Goal: Task Accomplishment & Management: Manage account settings

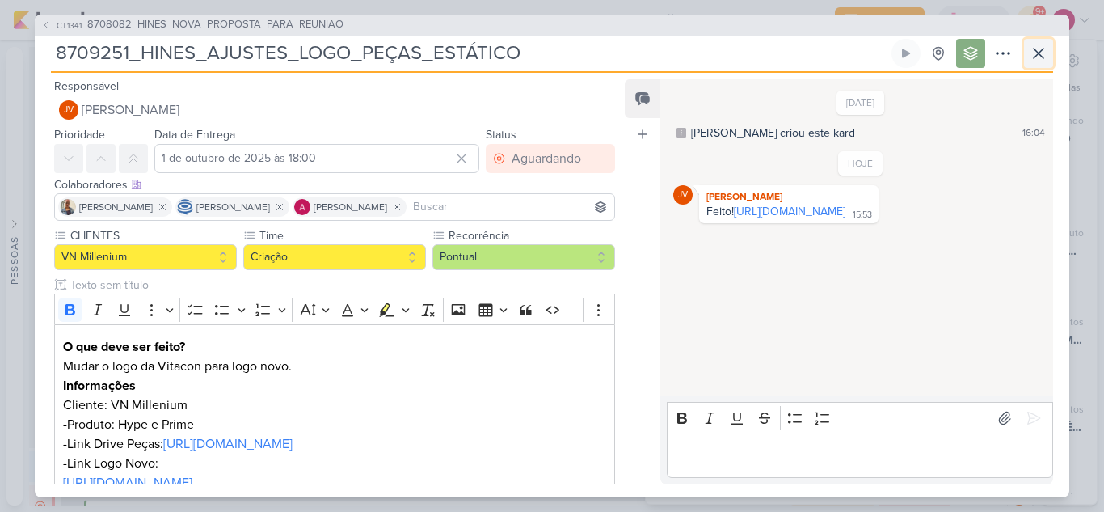
click at [1043, 55] on icon at bounding box center [1038, 53] width 19 height 19
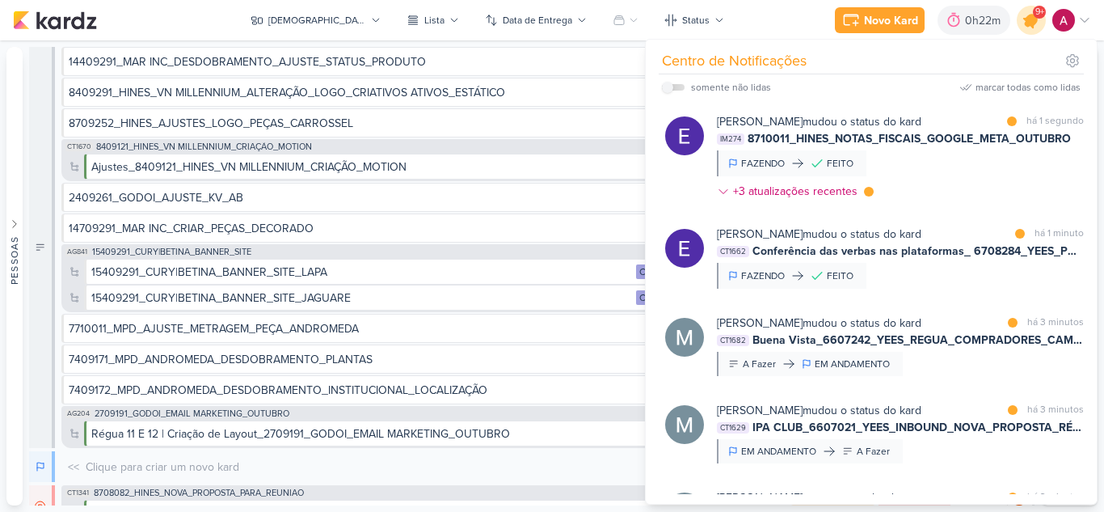
click at [1034, 25] on icon at bounding box center [1031, 20] width 19 height 19
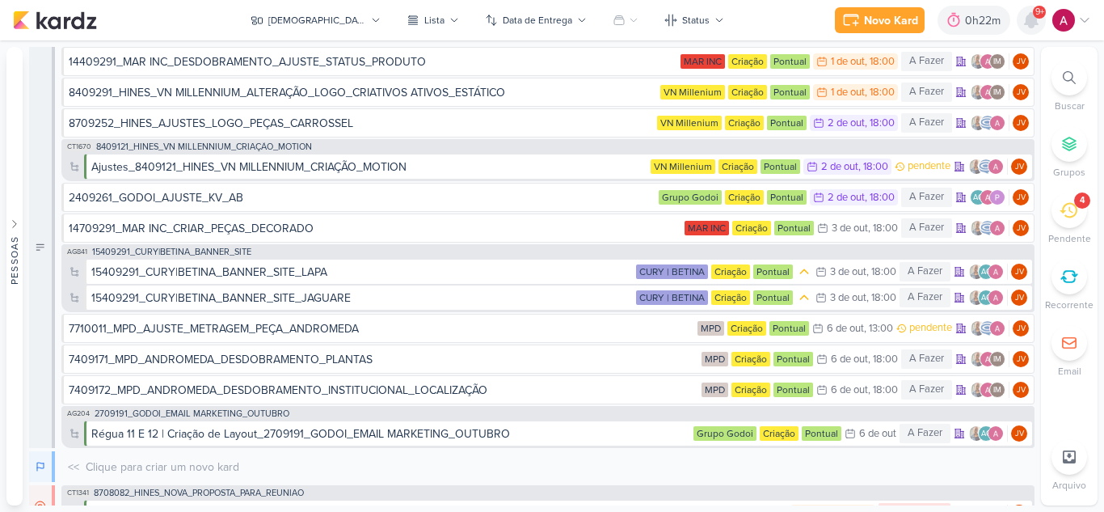
click at [1034, 25] on icon at bounding box center [1031, 20] width 13 height 15
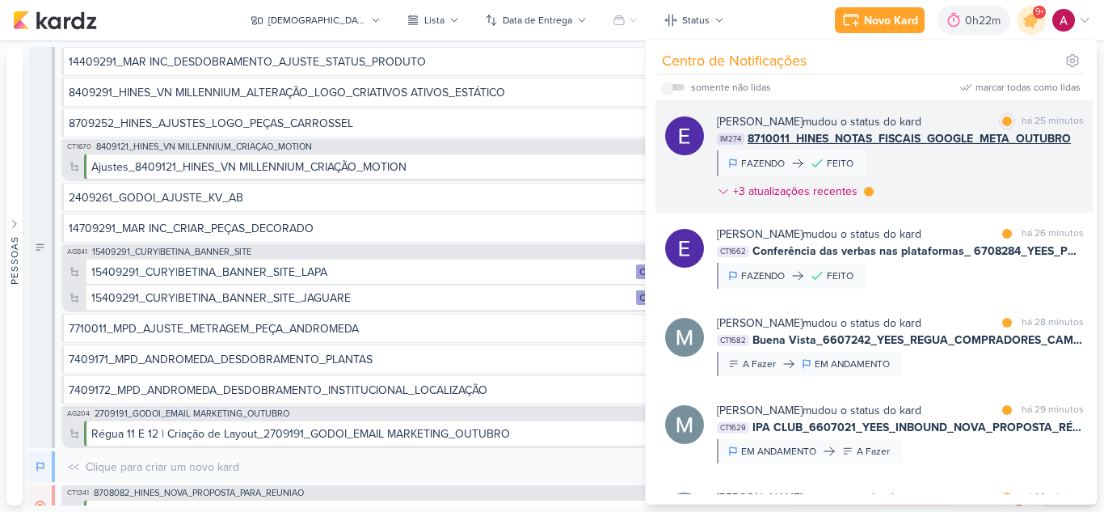
click at [955, 183] on div "[PERSON_NAME] mudou o status do kard marcar como lida há 25 minutos IM274 87100…" at bounding box center [900, 159] width 367 height 93
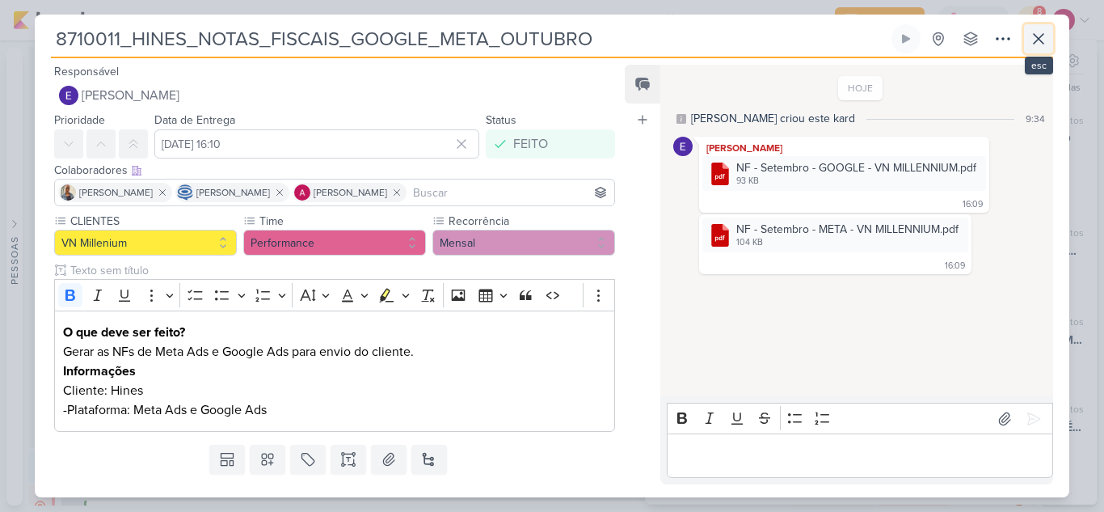
click at [1044, 49] on button at bounding box center [1038, 38] width 29 height 29
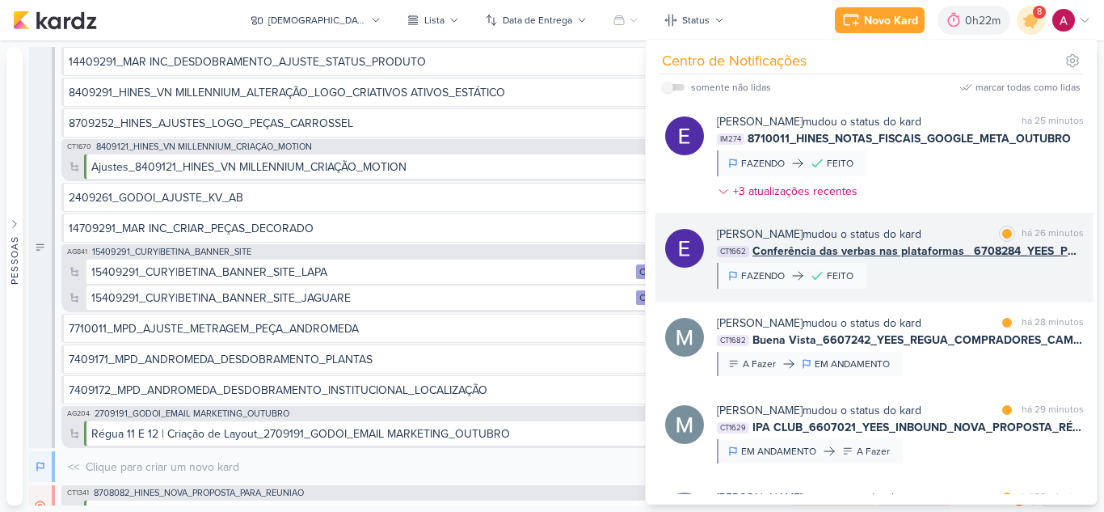
click at [996, 279] on div "[PERSON_NAME] mudou o status do kard marcar como lida há 26 minutos CT1662 Conf…" at bounding box center [900, 257] width 367 height 63
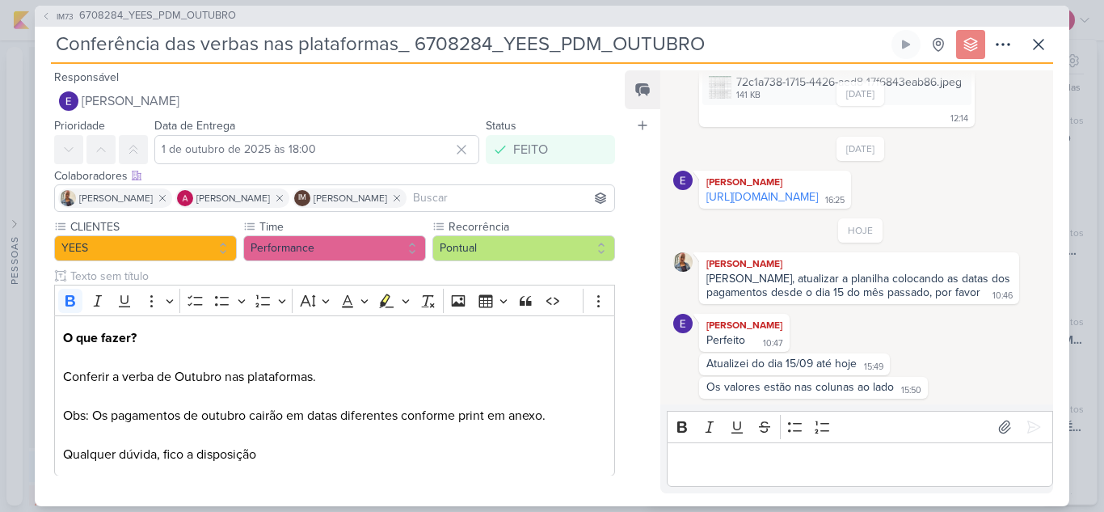
scroll to position [119, 0]
click at [816, 190] on link "[URL][DOMAIN_NAME]" at bounding box center [762, 197] width 112 height 14
click at [1031, 45] on icon at bounding box center [1038, 44] width 19 height 19
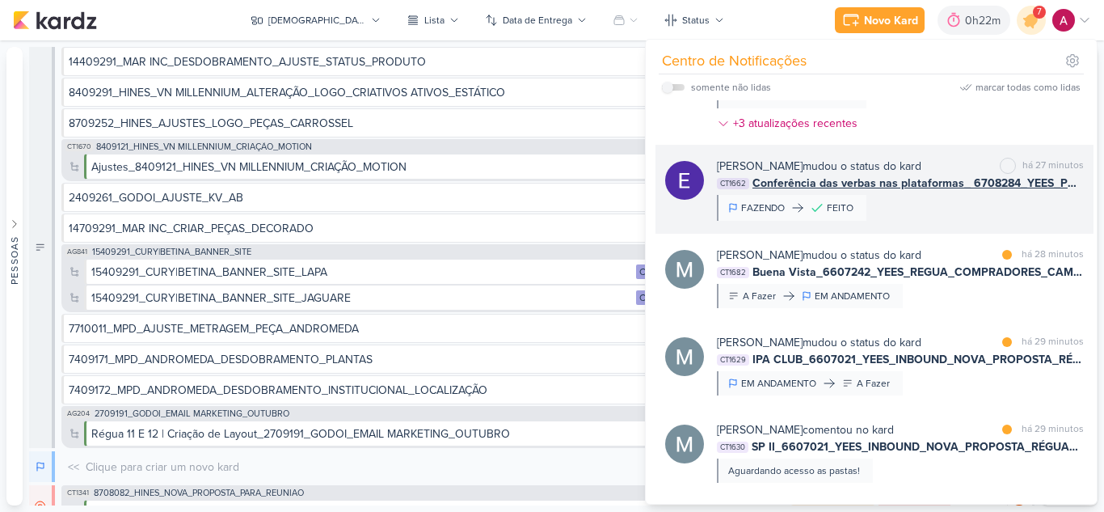
scroll to position [162, 0]
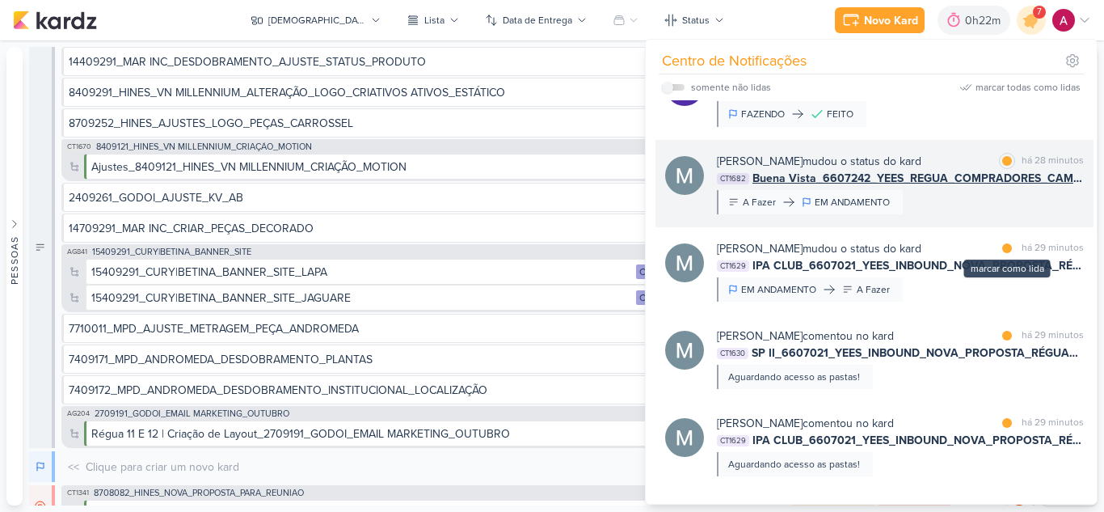
drag, startPoint x: 1000, startPoint y: 247, endPoint x: 997, endPoint y: 221, distance: 25.3
click at [999, 243] on div "marcar como lida" at bounding box center [1007, 248] width 16 height 16
drag, startPoint x: 1004, startPoint y: 162, endPoint x: 1002, endPoint y: 177, distance: 14.6
click at [1004, 162] on div at bounding box center [1007, 161] width 10 height 10
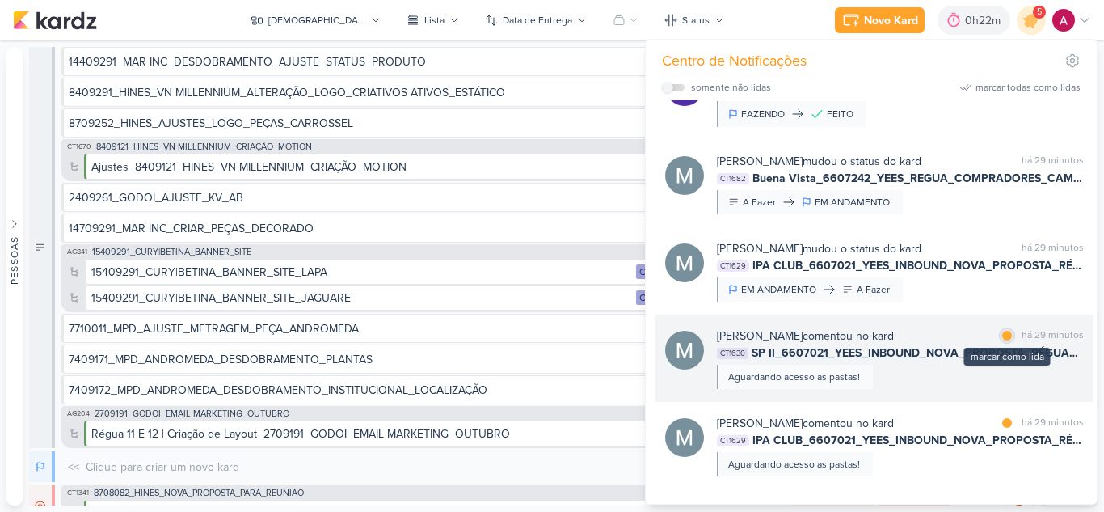
click at [1002, 332] on div at bounding box center [1007, 336] width 10 height 10
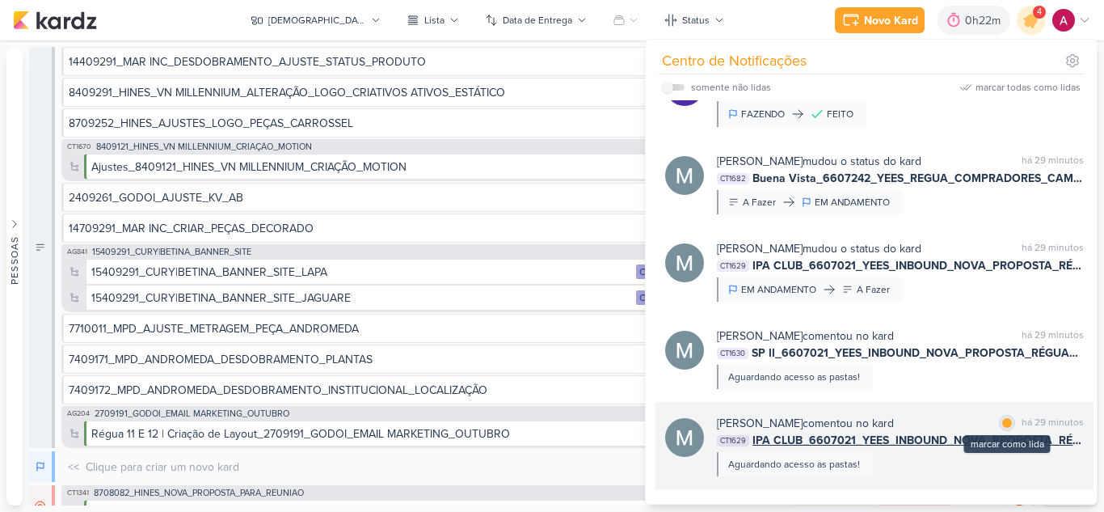
click at [1002, 423] on div at bounding box center [1007, 423] width 10 height 10
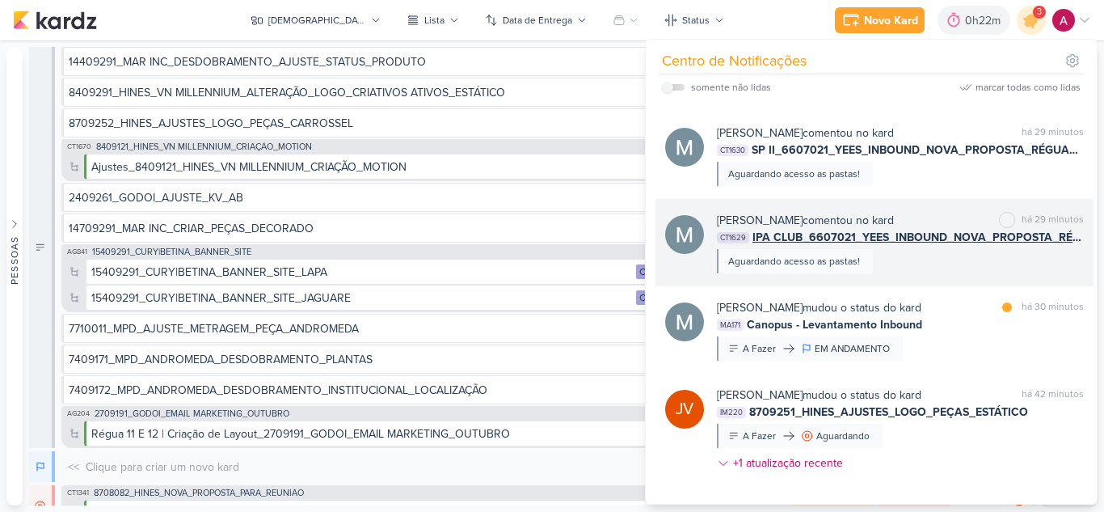
scroll to position [404, 0]
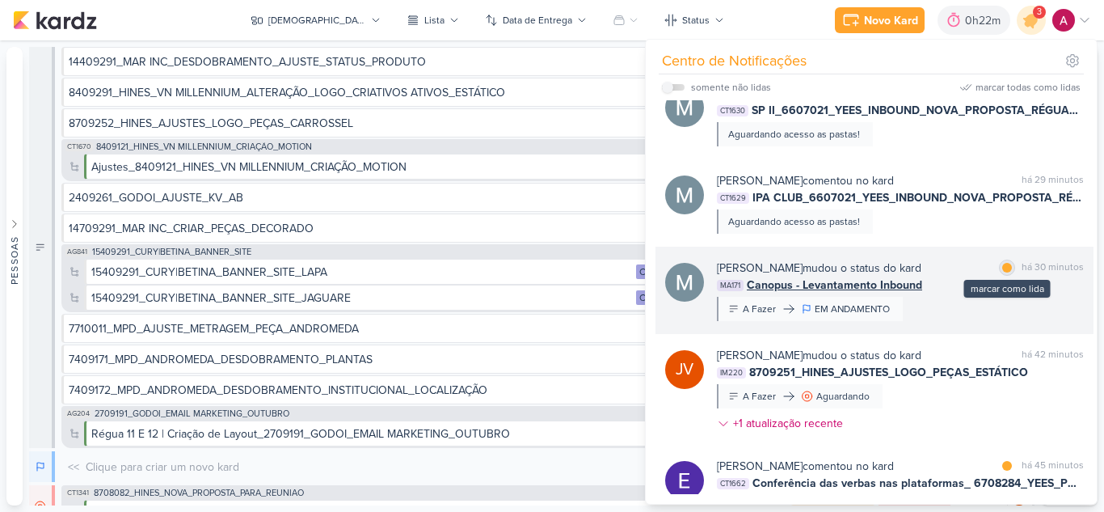
click at [1005, 272] on div "marcar como lida" at bounding box center [1007, 267] width 16 height 16
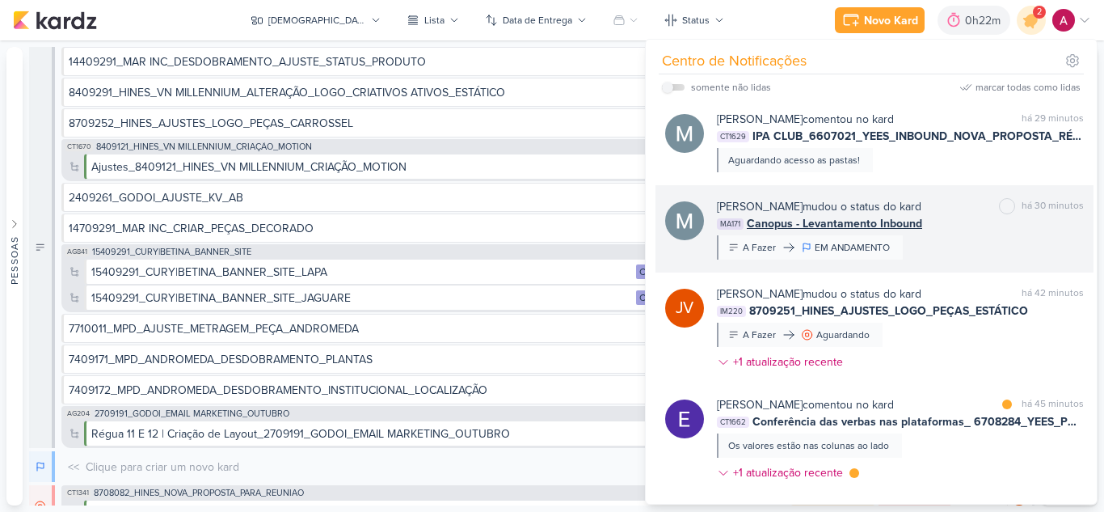
scroll to position [566, 0]
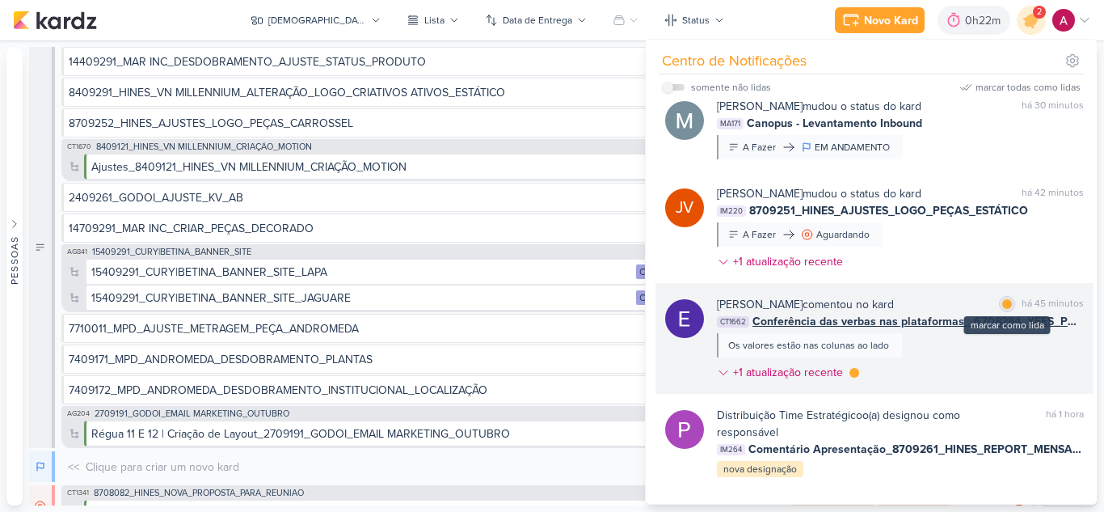
click at [1006, 305] on div at bounding box center [1007, 304] width 10 height 10
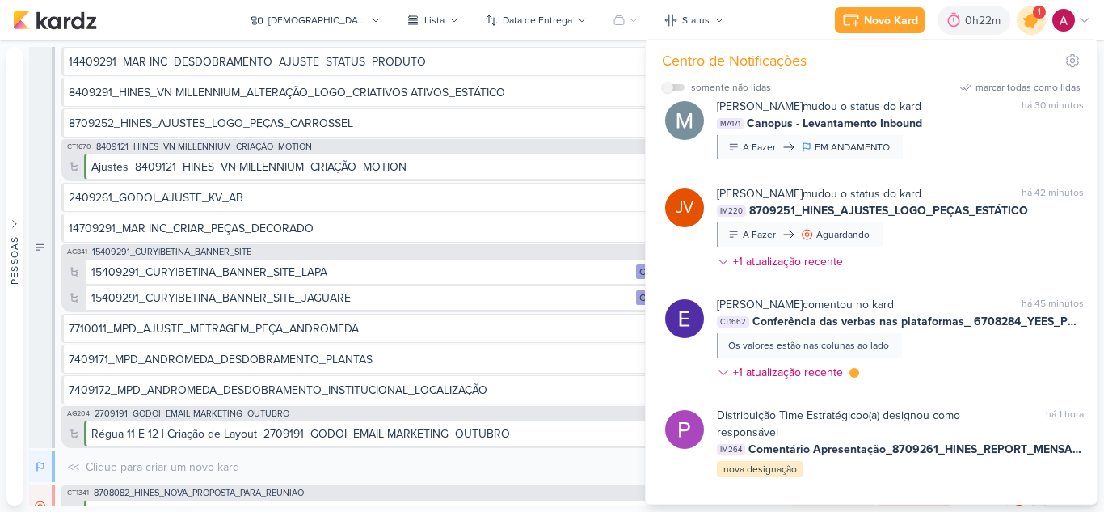
click at [1027, 32] on div at bounding box center [1031, 20] width 41 height 41
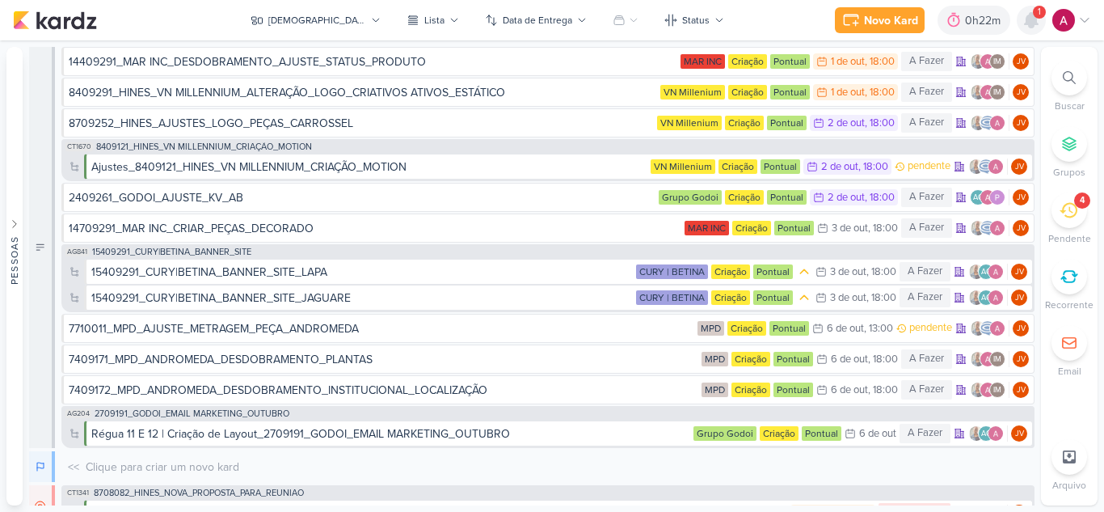
click at [1027, 32] on div at bounding box center [1031, 20] width 29 height 29
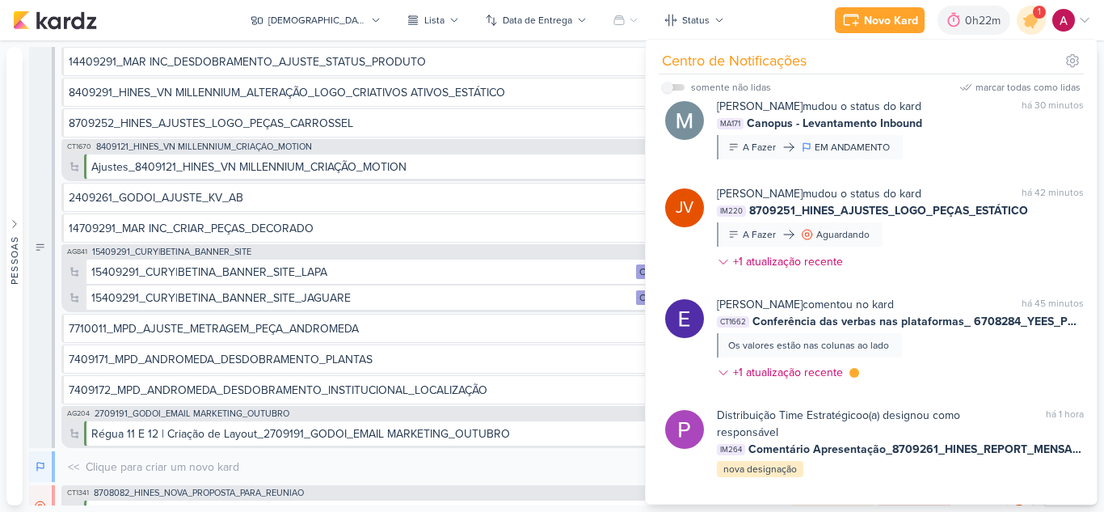
click at [675, 91] on div "somente não lidas" at bounding box center [716, 87] width 109 height 19
click at [670, 91] on input "checkbox" at bounding box center [667, 87] width 11 height 11
checkbox input "true"
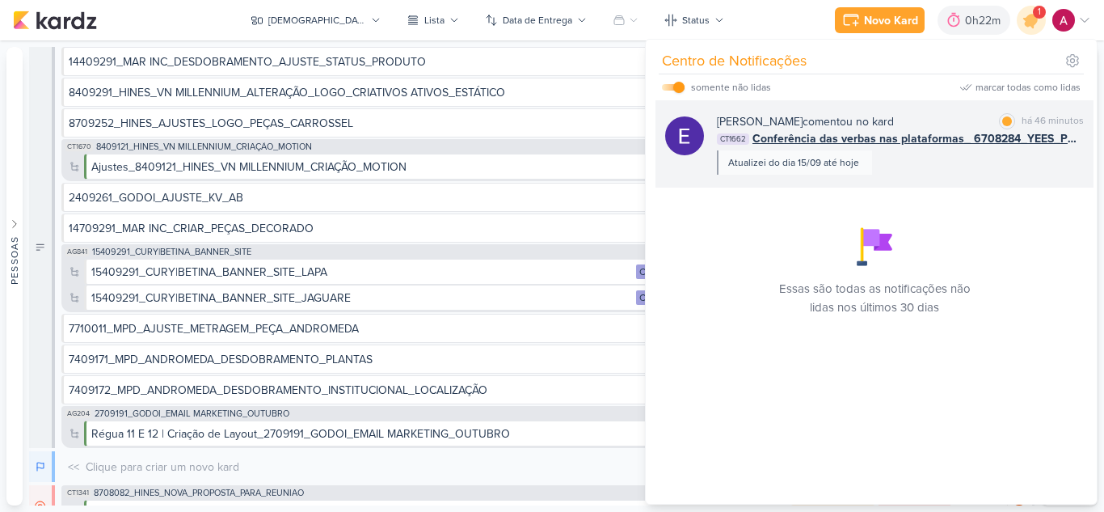
scroll to position [0, 0]
click at [999, 116] on div "marcar como lida" at bounding box center [1007, 121] width 16 height 16
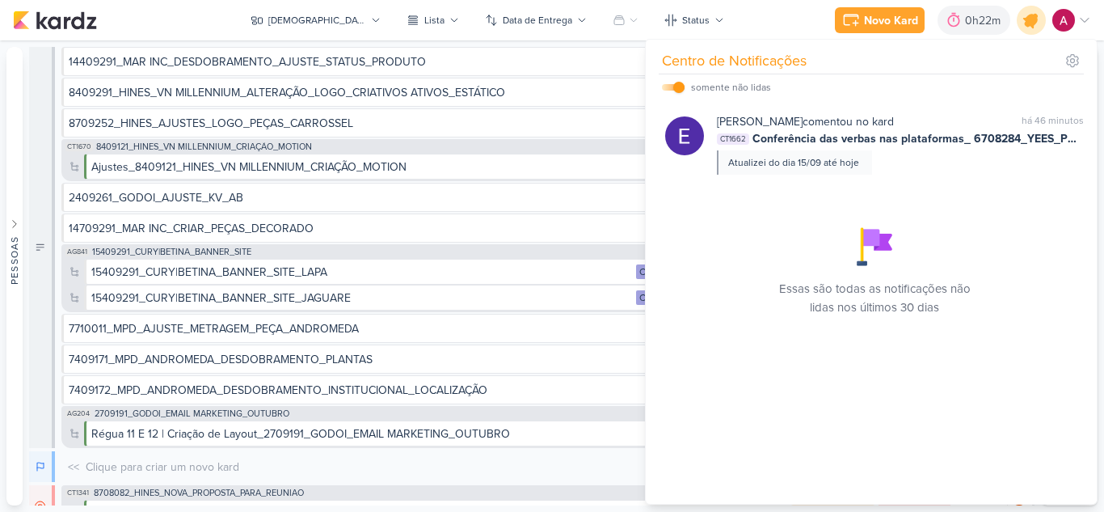
click at [1040, 29] on div at bounding box center [1031, 20] width 41 height 41
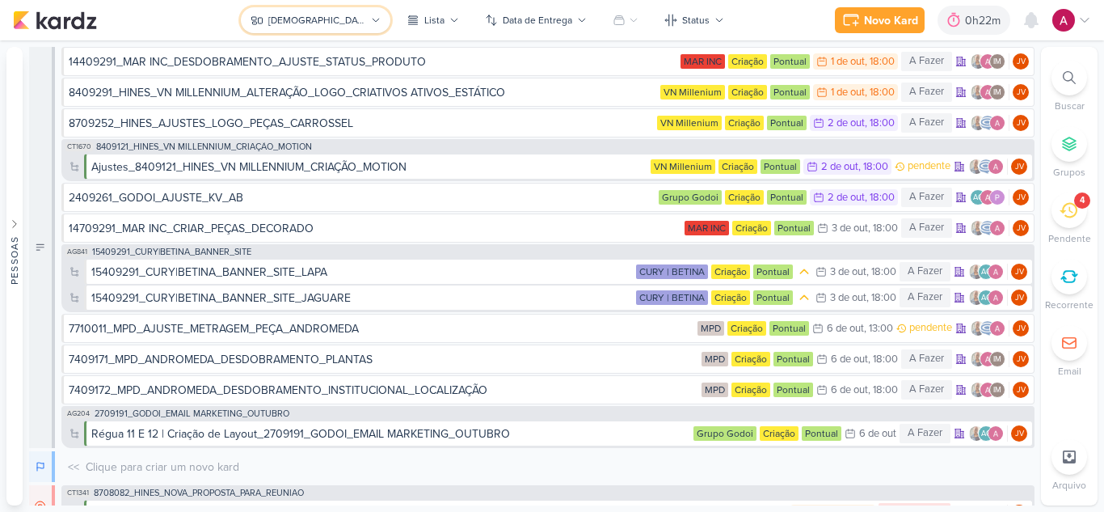
click at [306, 27] on button "[DEMOGRAPHIC_DATA]" at bounding box center [316, 20] width 150 height 26
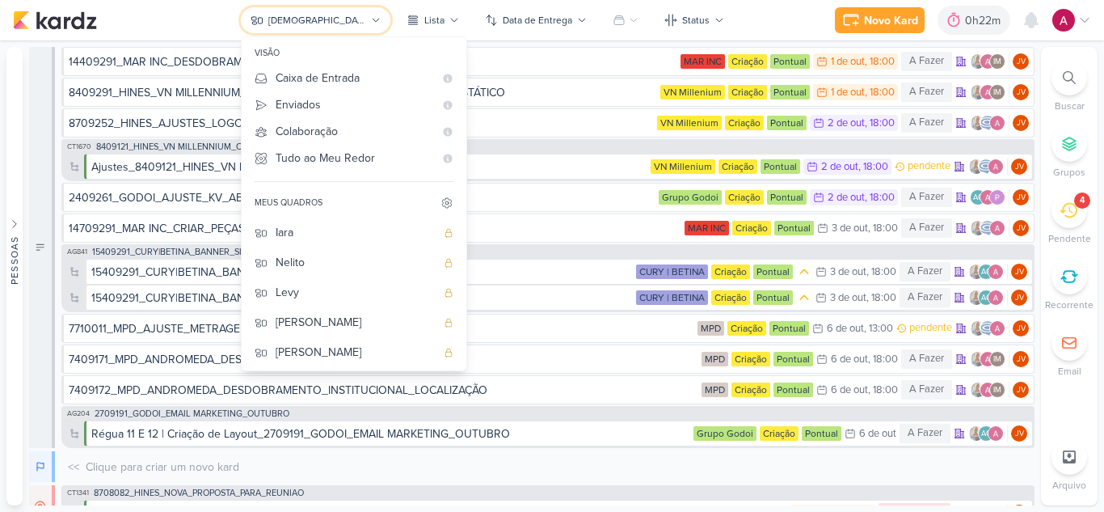
scroll to position [162, 0]
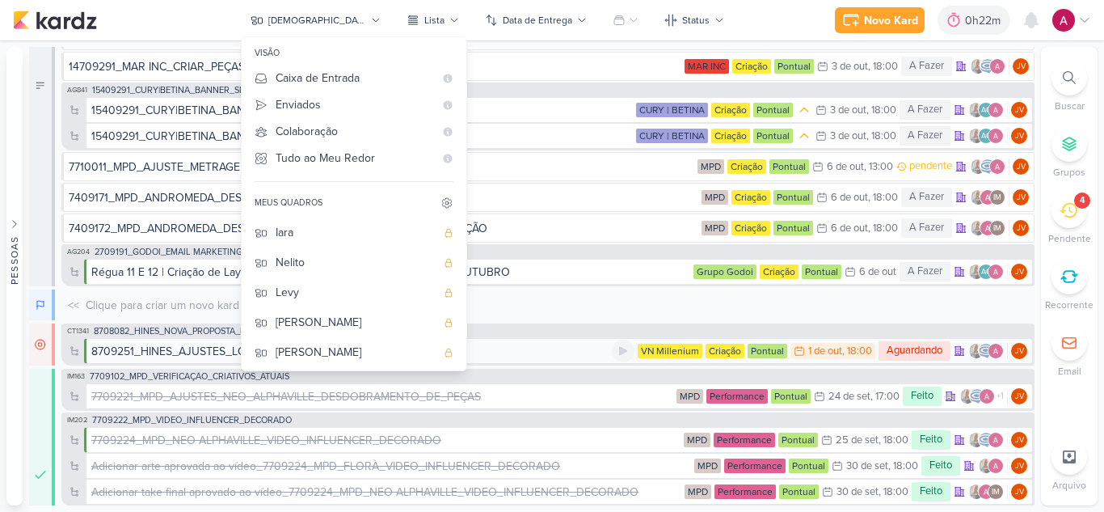
click at [192, 357] on div "8709251_HINES_AJUSTES_LOGO_PEÇAS_ESTÁTICO" at bounding box center [225, 351] width 269 height 17
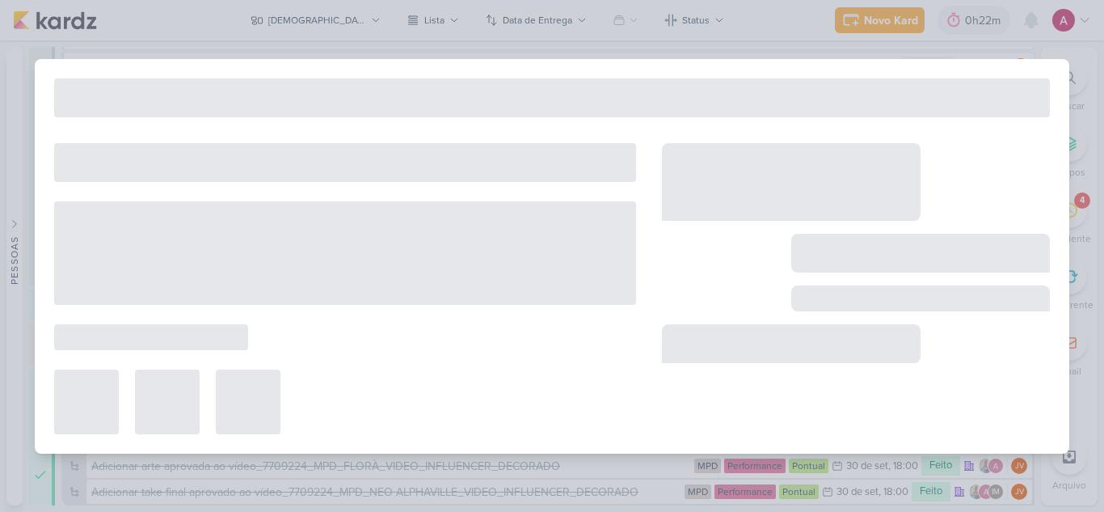
click at [192, 357] on div at bounding box center [345, 288] width 582 height 291
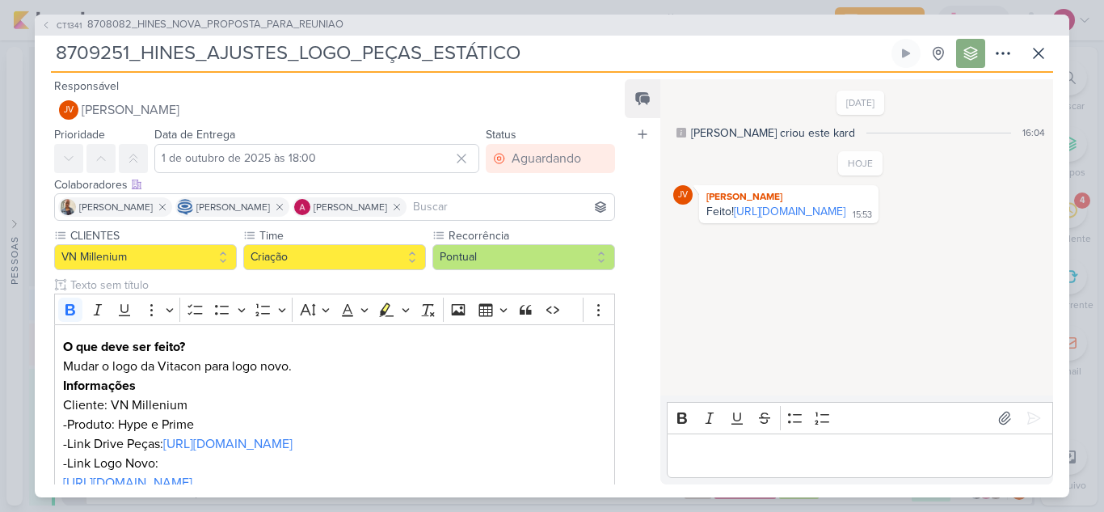
click at [754, 441] on div "Editor editing area: main" at bounding box center [860, 455] width 386 height 44
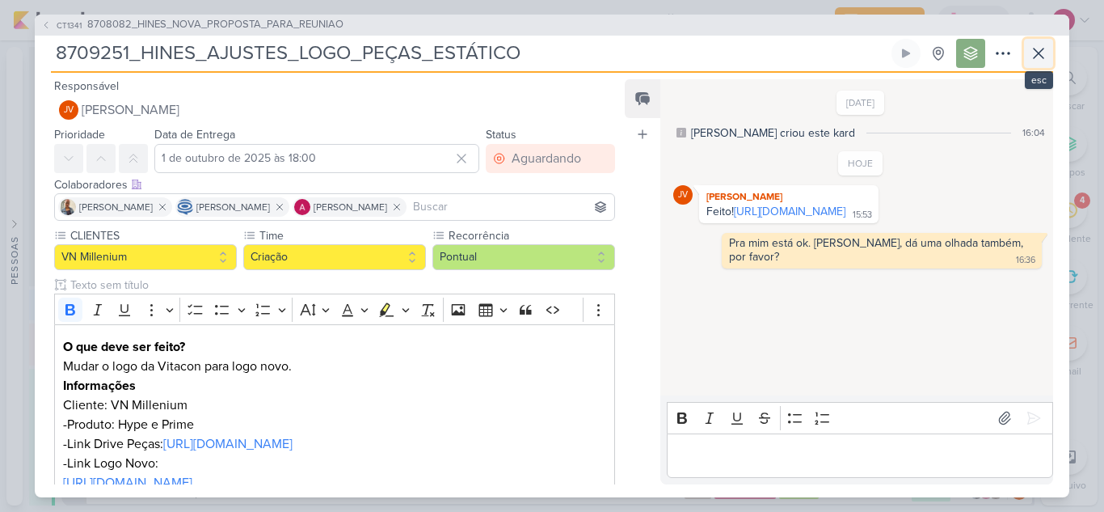
click at [1035, 54] on icon at bounding box center [1038, 53] width 19 height 19
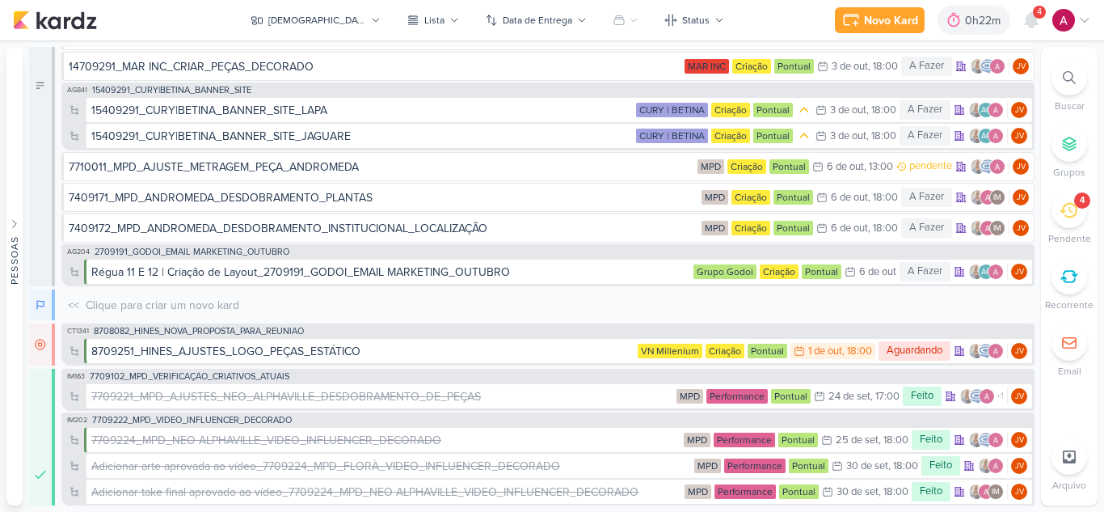
scroll to position [0, 0]
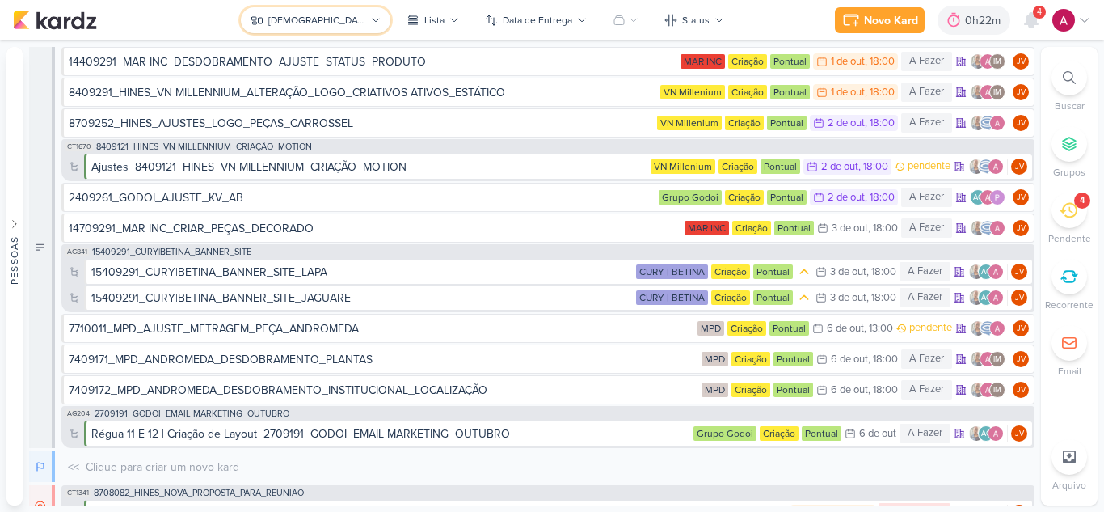
click at [328, 16] on div "[DEMOGRAPHIC_DATA]" at bounding box center [317, 20] width 98 height 15
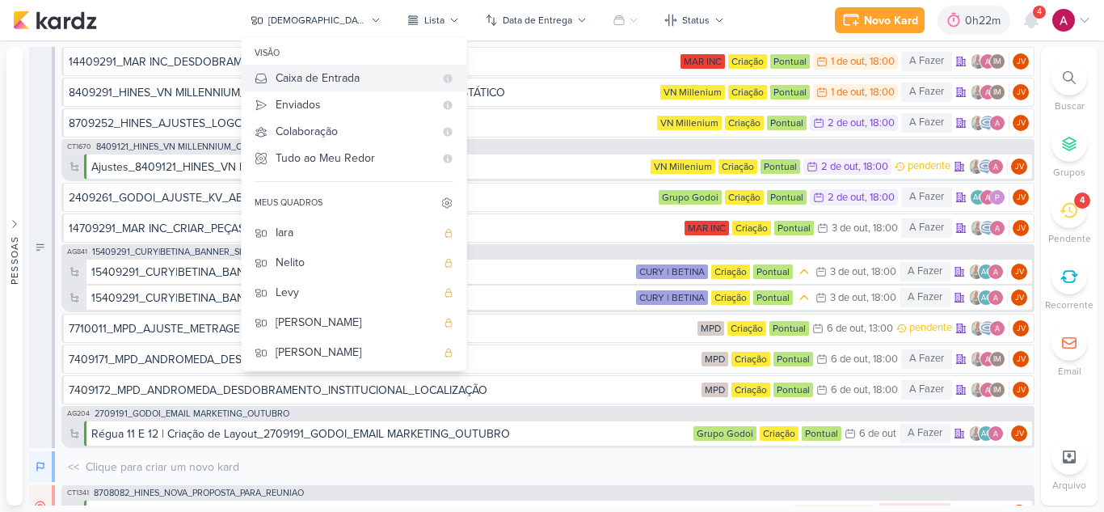
click at [372, 86] on div "Caixa de Entrada" at bounding box center [355, 78] width 158 height 17
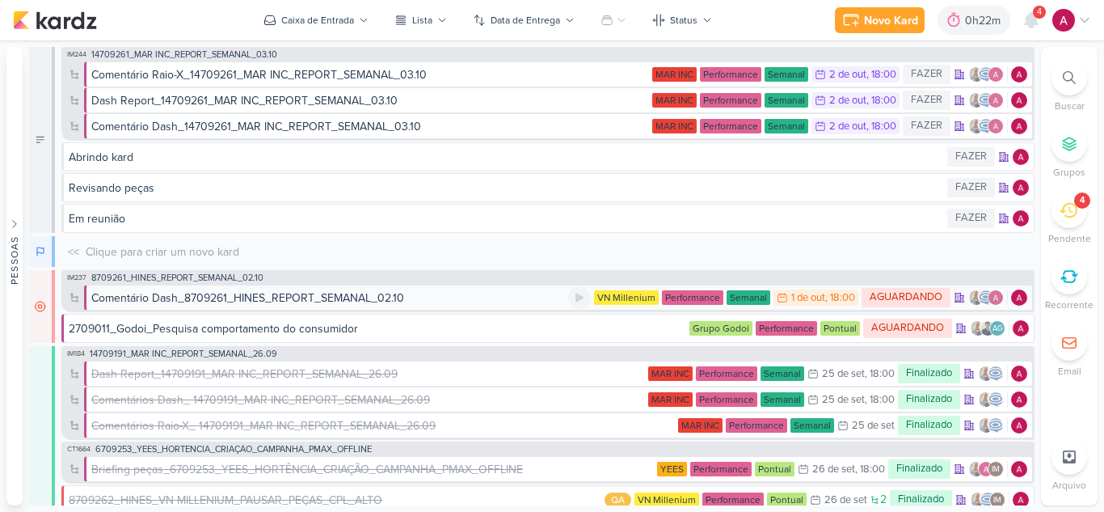
click at [246, 296] on div "Comentário Dash_8709261_HINES_REPORT_SEMANAL_02.10" at bounding box center [247, 297] width 313 height 17
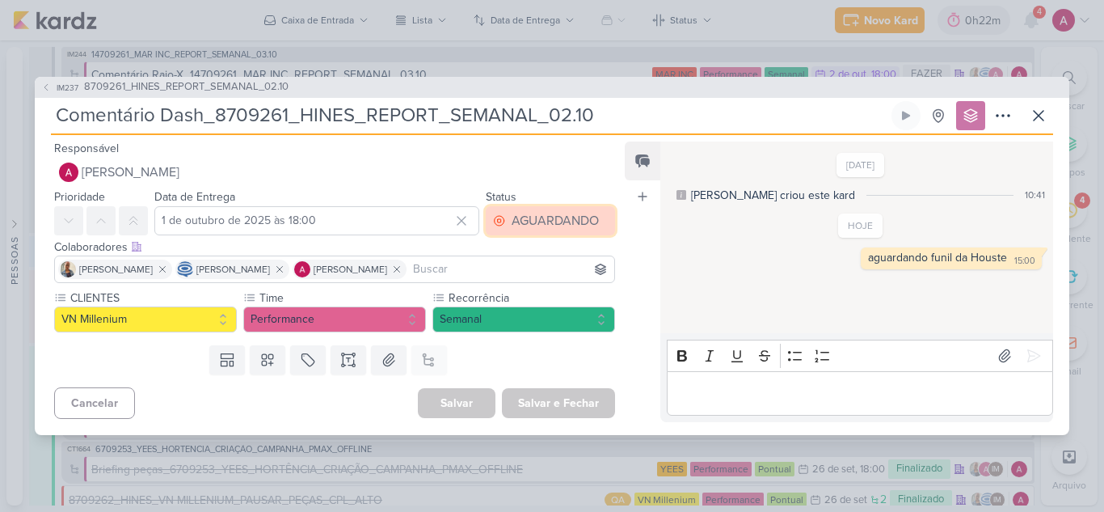
click at [531, 220] on div "AGUARDANDO" at bounding box center [555, 220] width 87 height 19
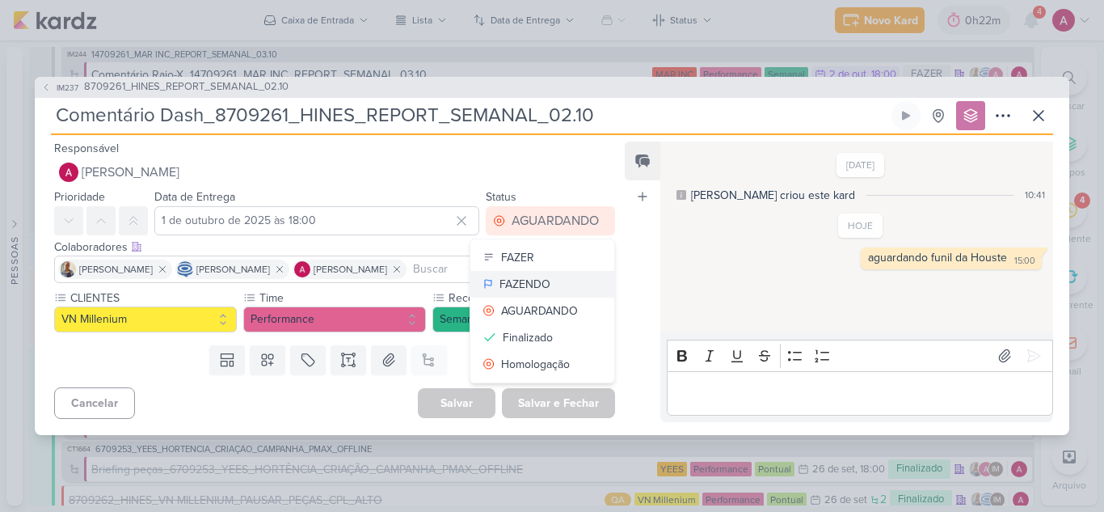
click at [548, 291] on button "FAZENDO" at bounding box center [542, 284] width 144 height 27
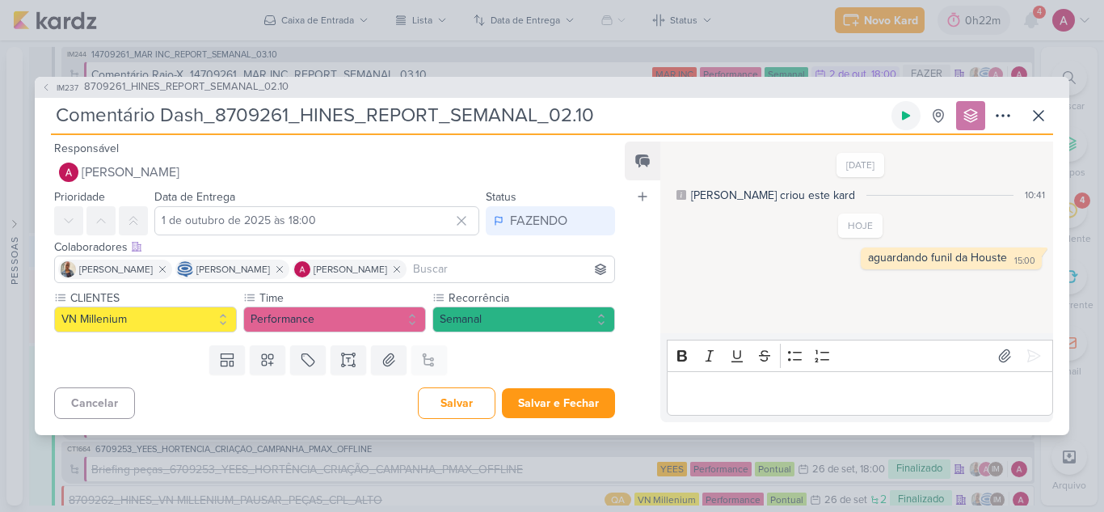
click at [907, 119] on icon at bounding box center [906, 115] width 13 height 13
click at [462, 408] on button "Salvar" at bounding box center [457, 403] width 78 height 32
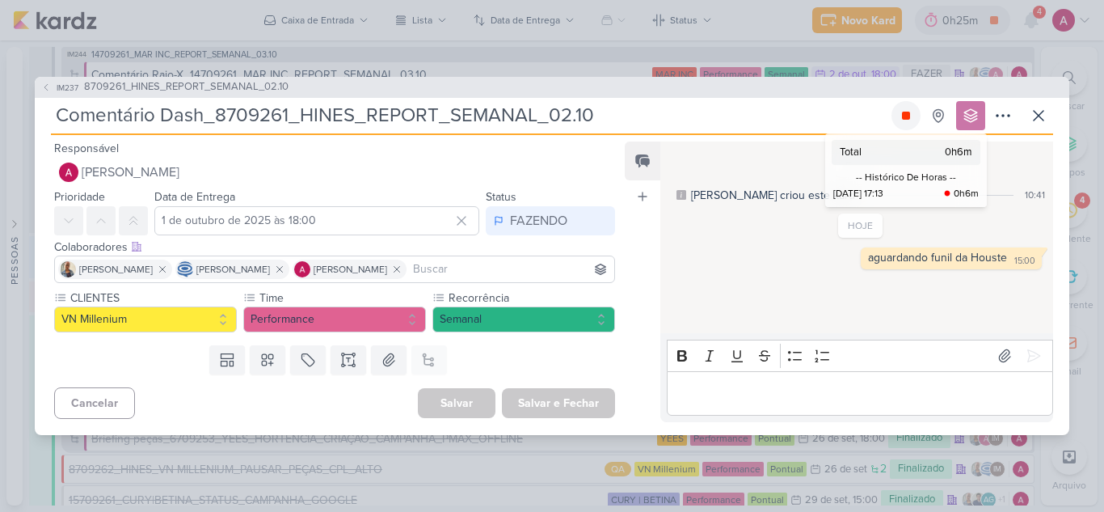
click at [903, 115] on icon at bounding box center [906, 116] width 8 height 8
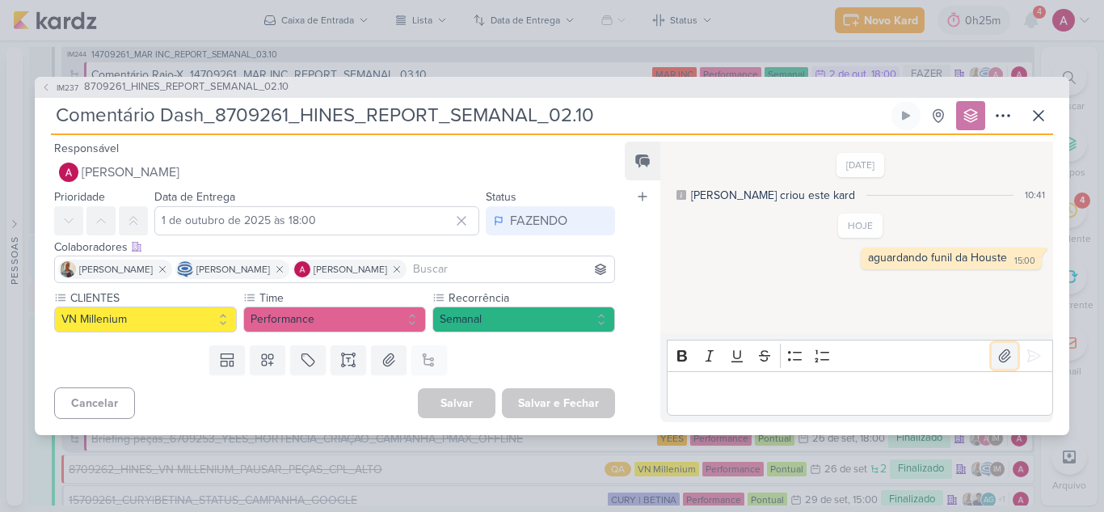
click at [999, 356] on icon at bounding box center [1004, 356] width 11 height 12
click at [717, 398] on p "Editor editing area: main" at bounding box center [859, 392] width 369 height 19
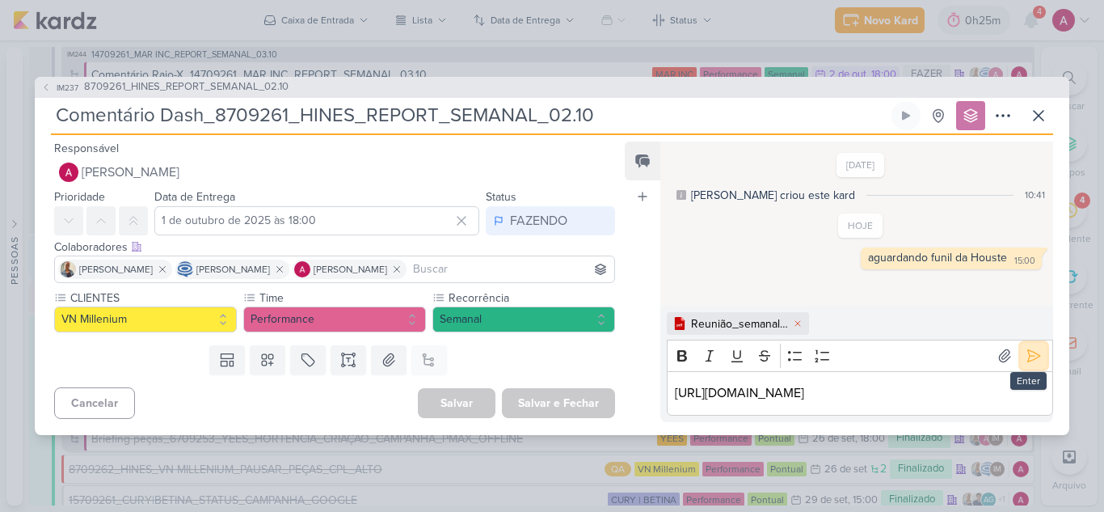
click at [1032, 348] on icon at bounding box center [1034, 356] width 16 height 16
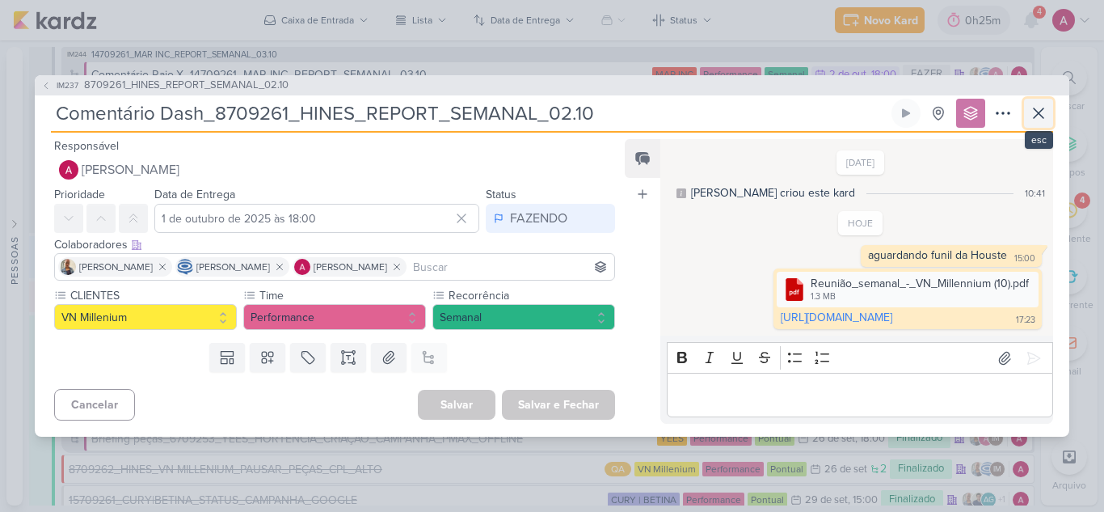
click at [1044, 111] on icon at bounding box center [1039, 113] width 10 height 10
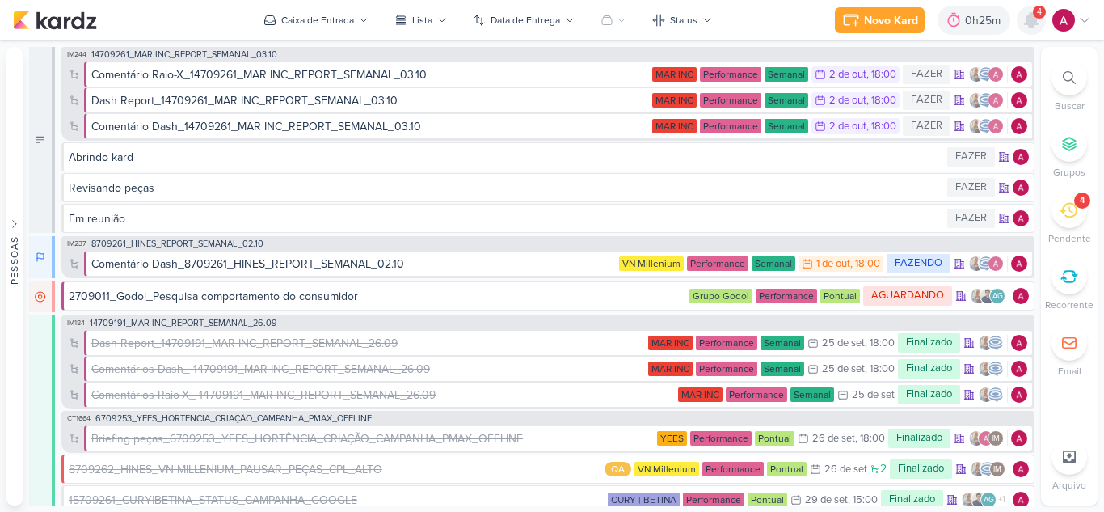
click at [1035, 21] on icon at bounding box center [1031, 20] width 13 height 15
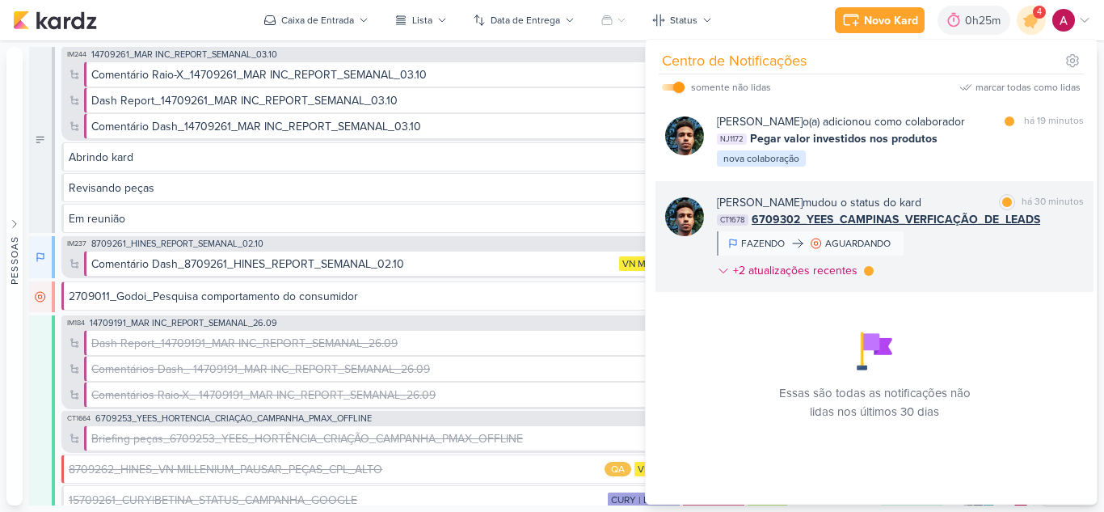
click at [960, 247] on div "[PERSON_NAME] mudou o status do kard marcar como lida há 30 minutos CT1678 6709…" at bounding box center [900, 239] width 367 height 91
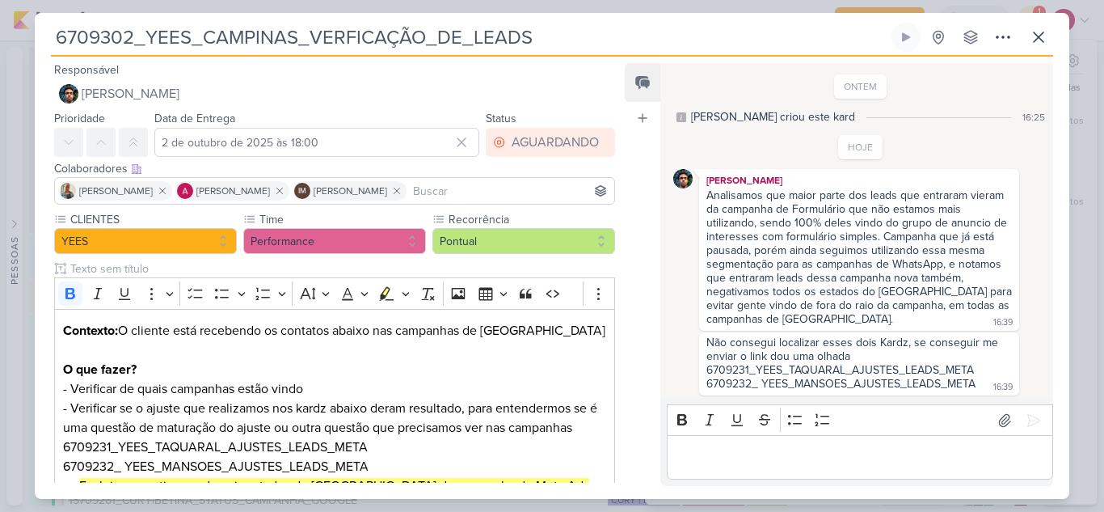
scroll to position [4, 0]
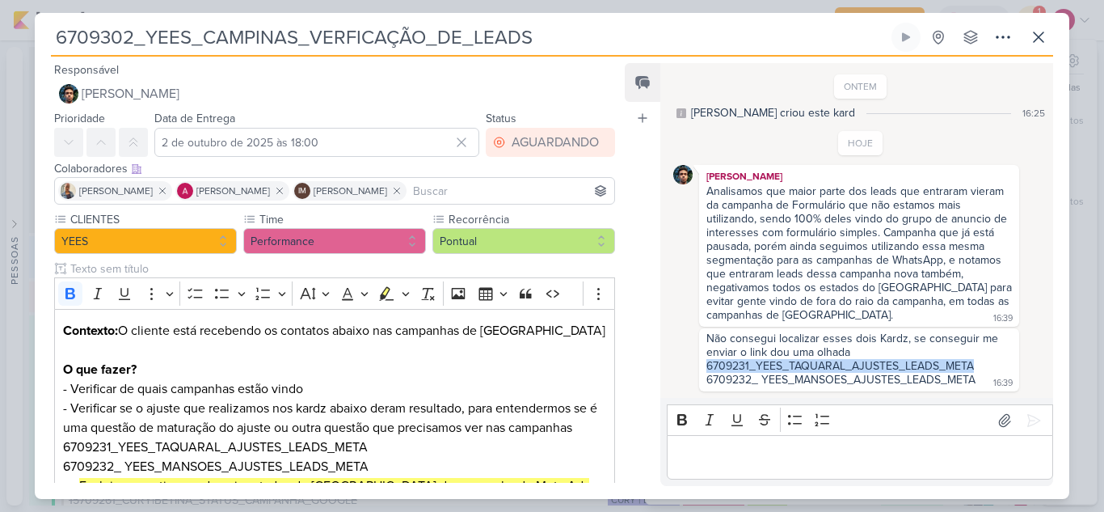
drag, startPoint x: 707, startPoint y: 366, endPoint x: 981, endPoint y: 369, distance: 273.2
click at [981, 369] on div "Não consegui localizar esses dois Kardz, se conseguir me enviar o link dou uma …" at bounding box center [859, 359] width 314 height 57
copy div "6709231_YEES_TAQUARAL_AJUSTES_LEADS_META"
click at [1035, 39] on icon at bounding box center [1038, 36] width 19 height 19
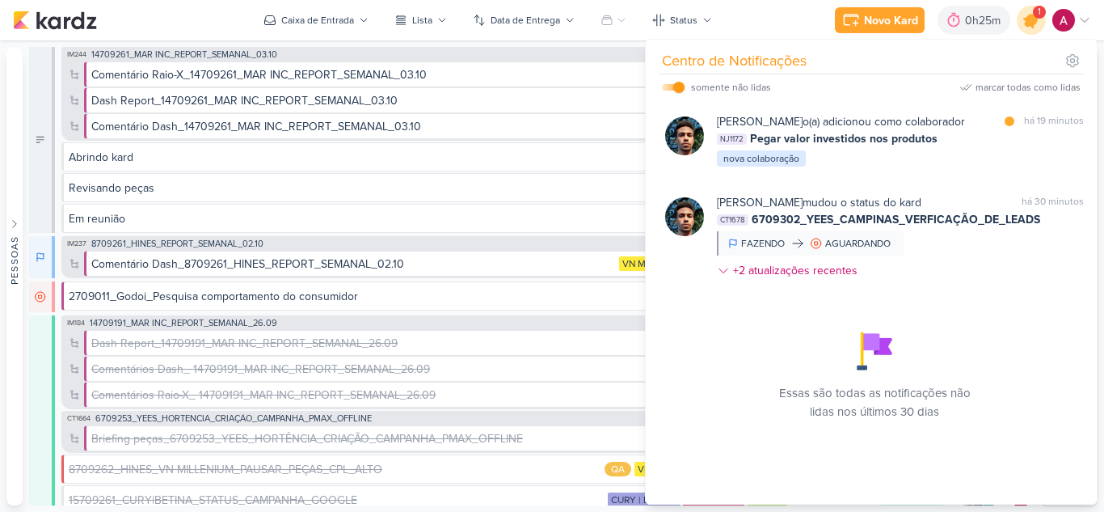
click at [1026, 33] on div at bounding box center [1031, 20] width 41 height 41
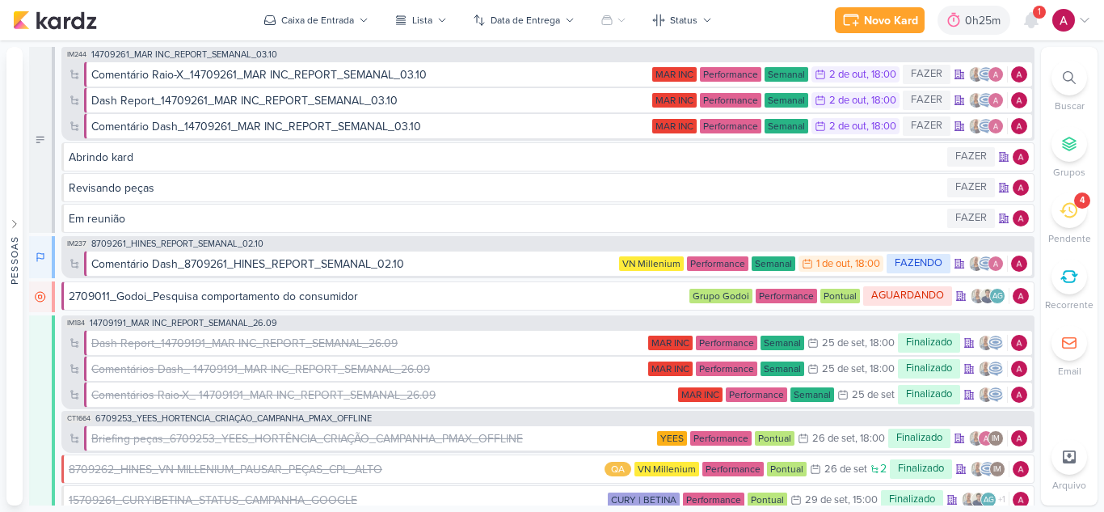
click at [1067, 95] on div at bounding box center [1070, 78] width 36 height 36
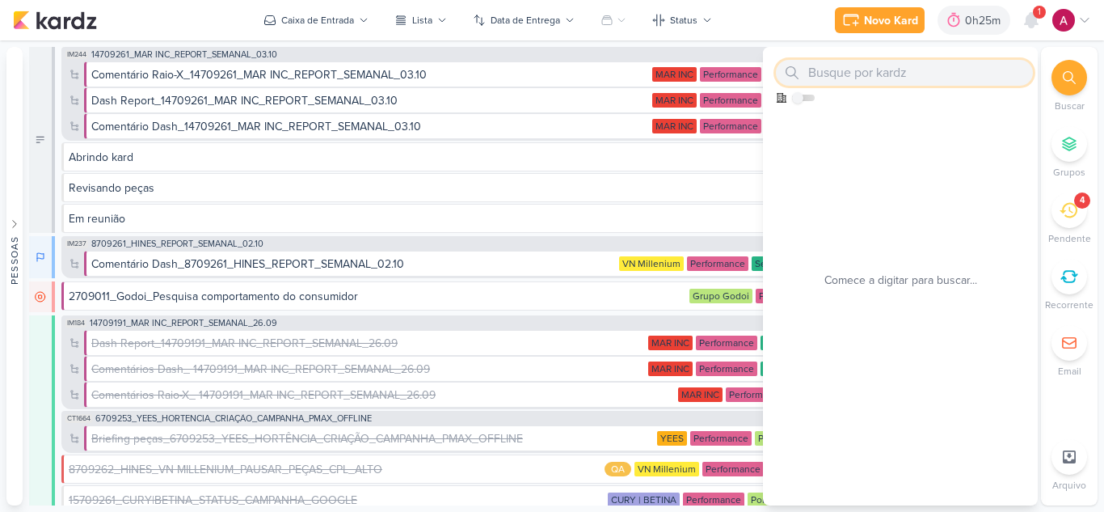
paste input "6709231_YEES_TAQUARAL_AJUSTES_LEADS_META"
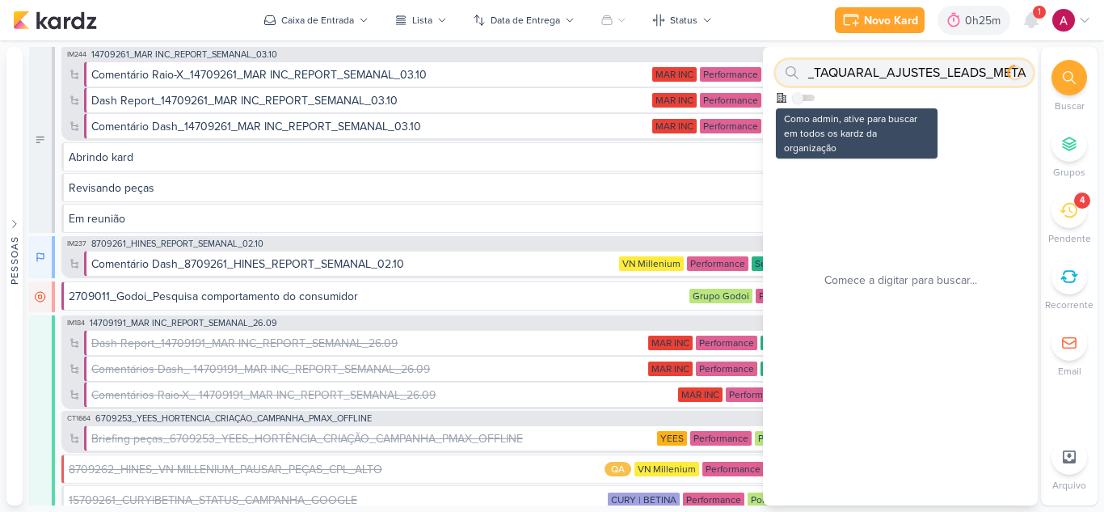
type input "6709231_YEES_TAQUARAL_AJUSTES_LEADS_META"
click at [811, 96] on label at bounding box center [803, 98] width 23 height 6
click at [803, 96] on input "checkbox" at bounding box center [797, 97] width 11 height 11
checkbox input "true"
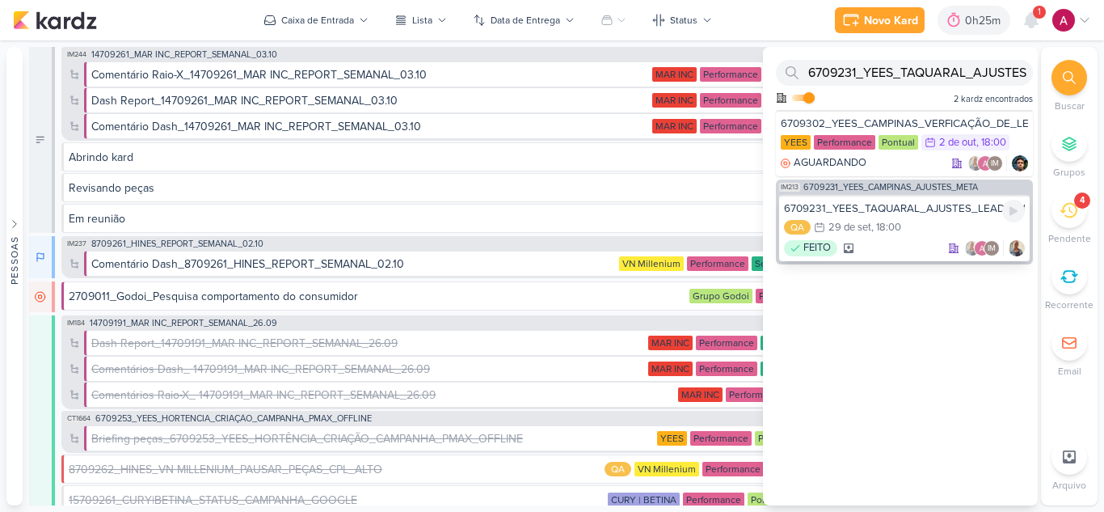
click at [919, 208] on div "6709231_YEES_TAQUARAL_AJUSTES_LEADS_META" at bounding box center [904, 208] width 241 height 15
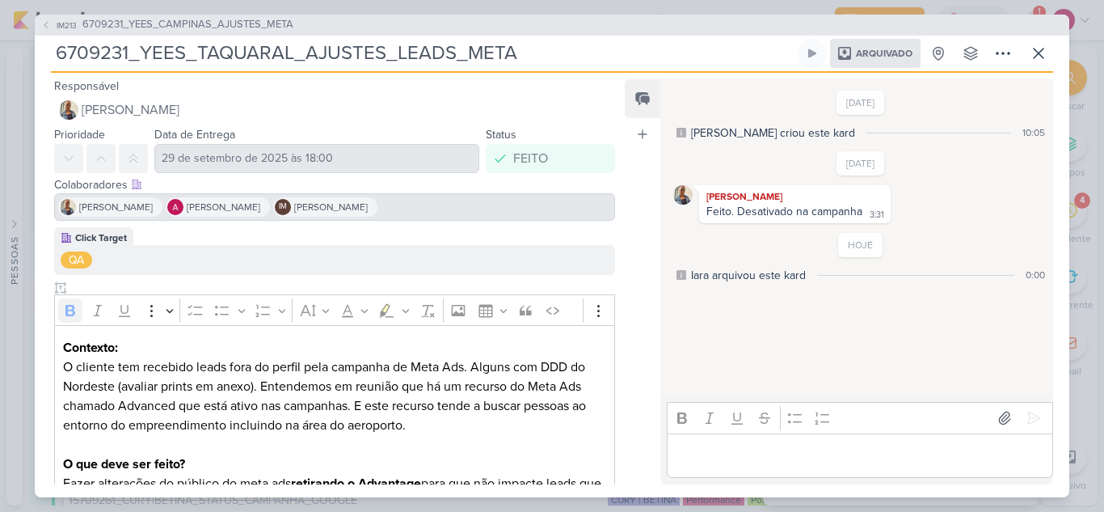
click at [473, 198] on div "[PERSON_NAME] [PERSON_NAME] IM [PERSON_NAME]" at bounding box center [334, 206] width 561 height 27
click at [470, 207] on div "[PERSON_NAME] [PERSON_NAME] IM [PERSON_NAME]" at bounding box center [334, 206] width 561 height 27
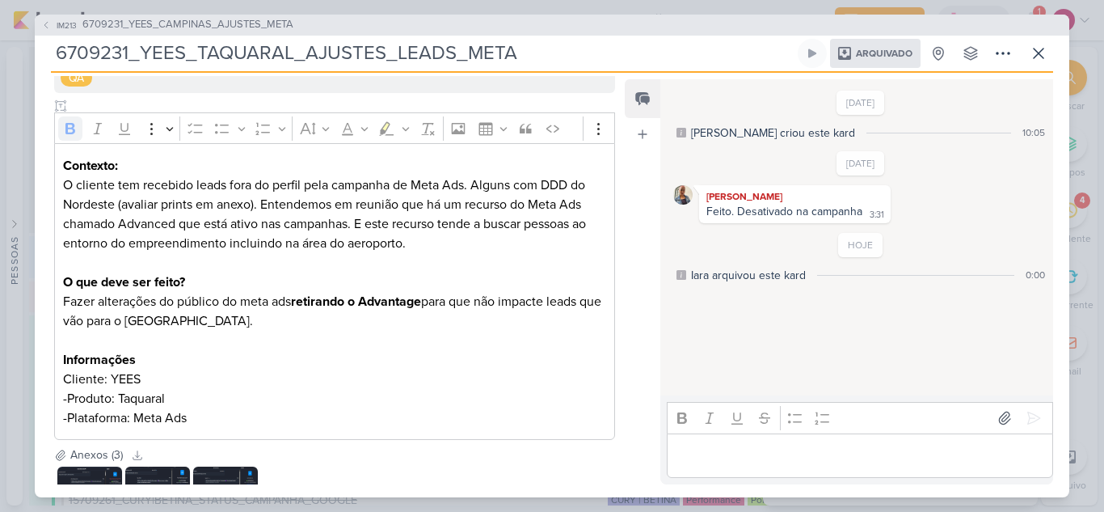
scroll to position [248, 0]
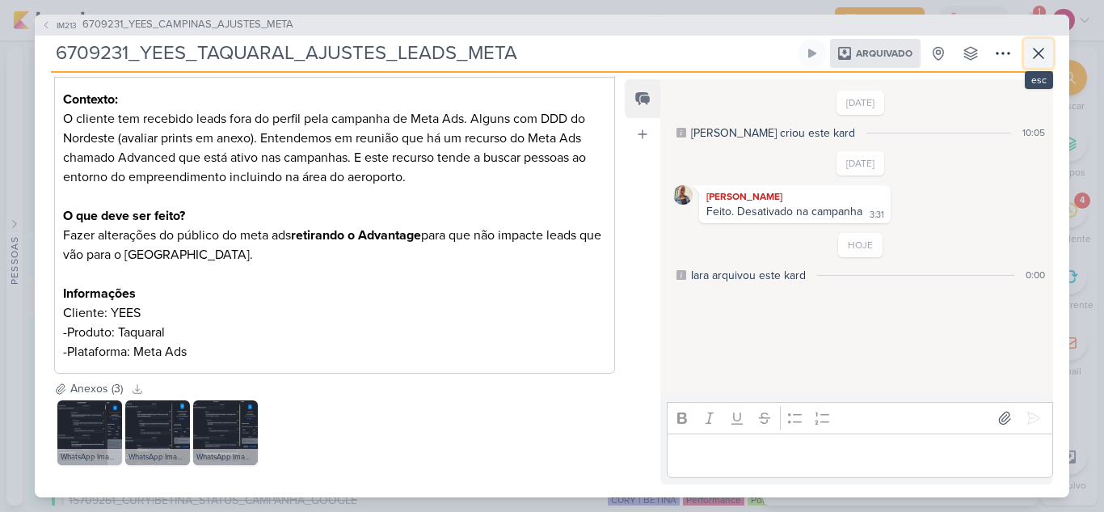
click at [1039, 53] on icon at bounding box center [1039, 54] width 10 height 10
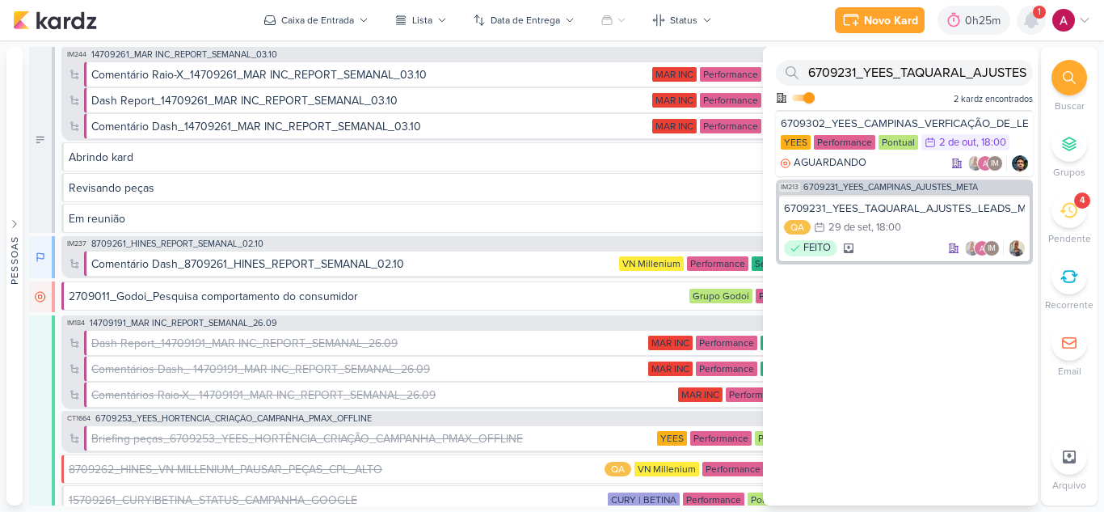
click at [1035, 27] on icon at bounding box center [1031, 20] width 19 height 19
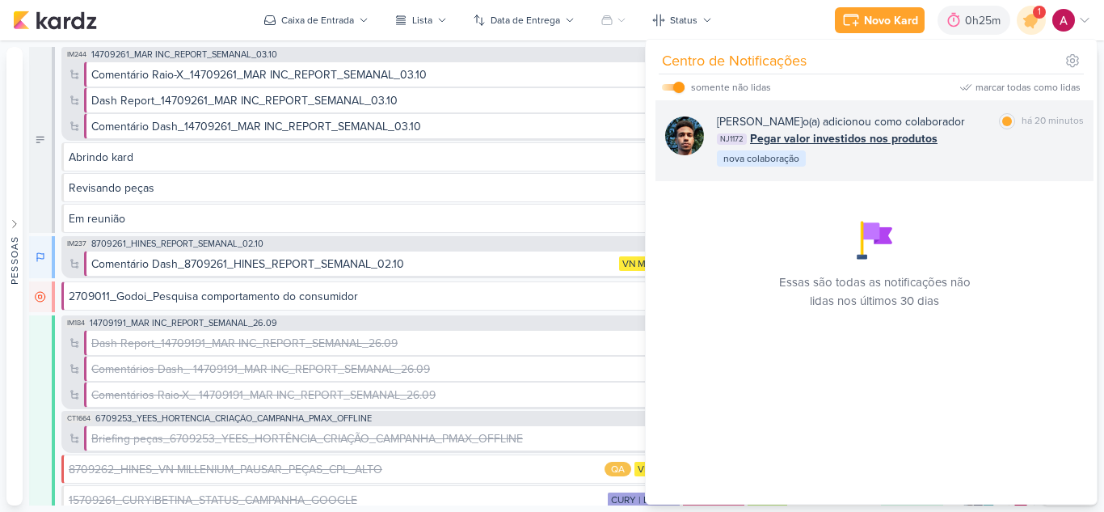
click at [952, 152] on div "[PERSON_NAME] o(a) adicionou como colaborador marcar como lida há 20 minutos NJ…" at bounding box center [900, 140] width 367 height 55
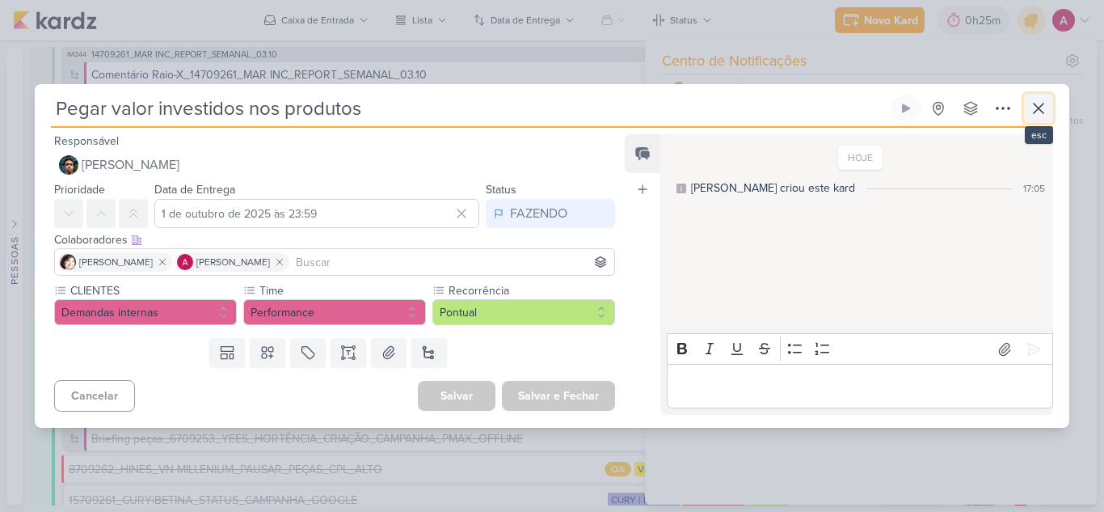
click at [1042, 102] on icon at bounding box center [1038, 108] width 19 height 19
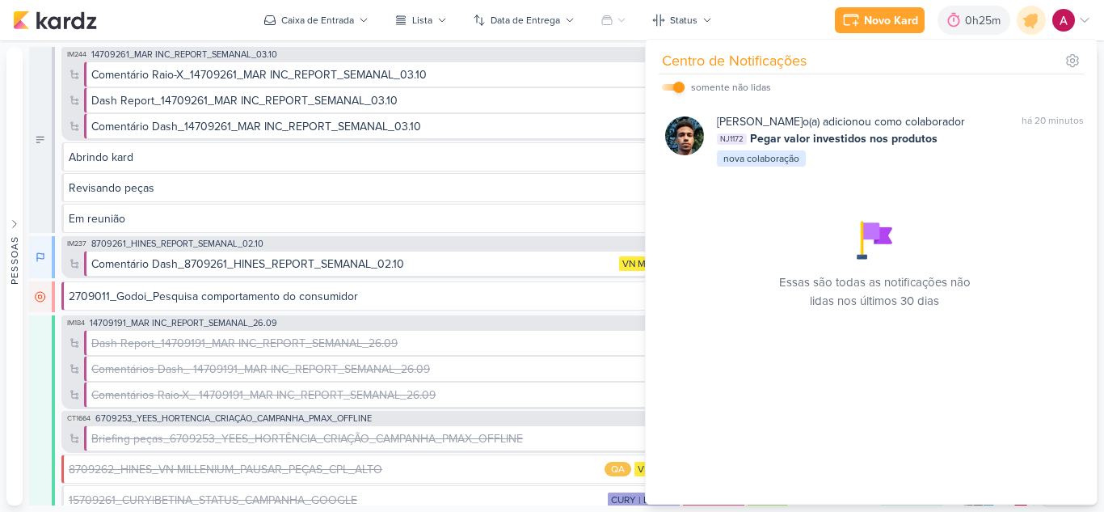
click at [675, 86] on input "checkbox" at bounding box center [678, 87] width 11 height 11
checkbox input "false"
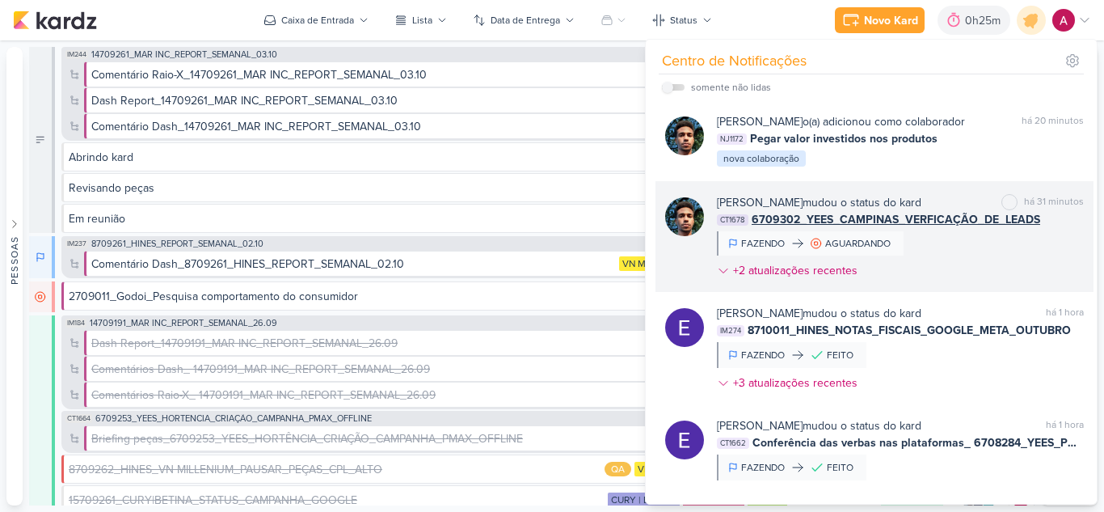
click at [972, 254] on div "[PERSON_NAME] mudou o status do kard marcar como não lida há 31 minutos CT1678 …" at bounding box center [900, 239] width 367 height 91
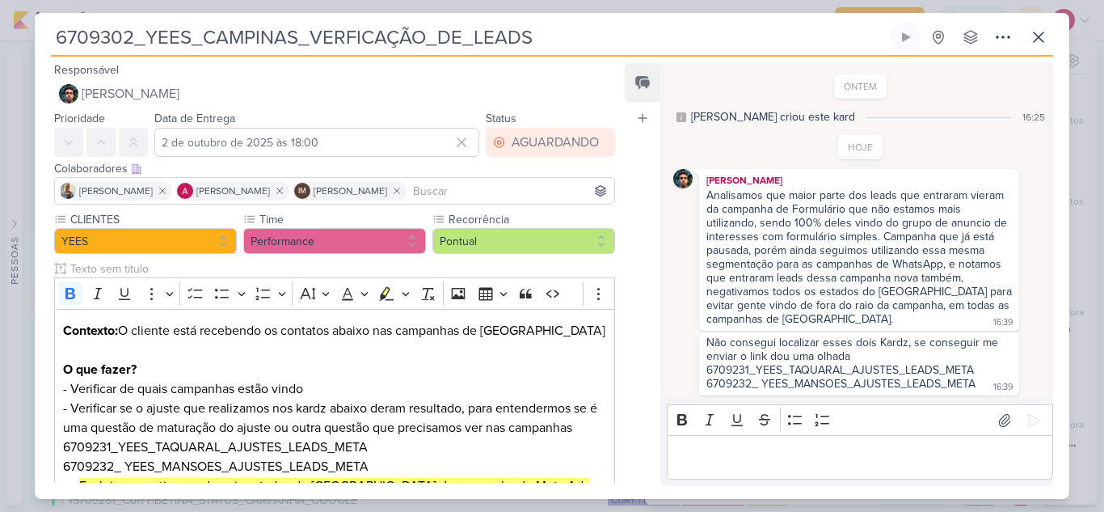
scroll to position [4, 0]
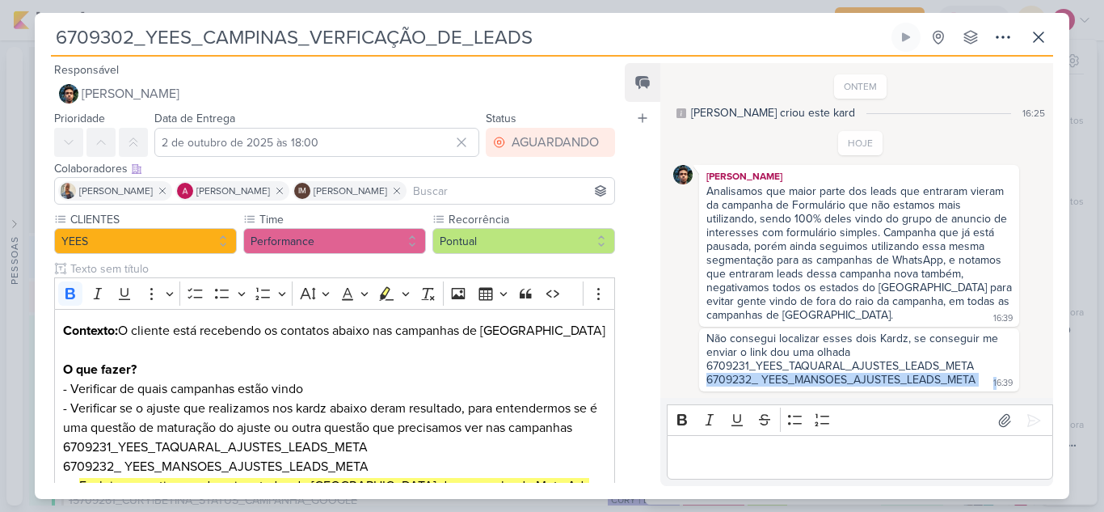
drag, startPoint x: 706, startPoint y: 377, endPoint x: 989, endPoint y: 377, distance: 282.9
click at [989, 377] on div "Não consegui localizar esses dois Kardz, se conseguir me enviar o link dou uma …" at bounding box center [859, 359] width 320 height 63
click at [976, 371] on div "Não consegui localizar esses dois Kardz, se conseguir me enviar o link dou uma …" at bounding box center [859, 359] width 314 height 57
drag, startPoint x: 975, startPoint y: 377, endPoint x: 706, endPoint y: 381, distance: 269.2
click at [706, 381] on div "6709231_YEES_TAQUARAL_AJUSTES_LEADS_META 6709232_ YEES_MANSOES_AJUSTES_LEADS_ME…" at bounding box center [840, 372] width 269 height 27
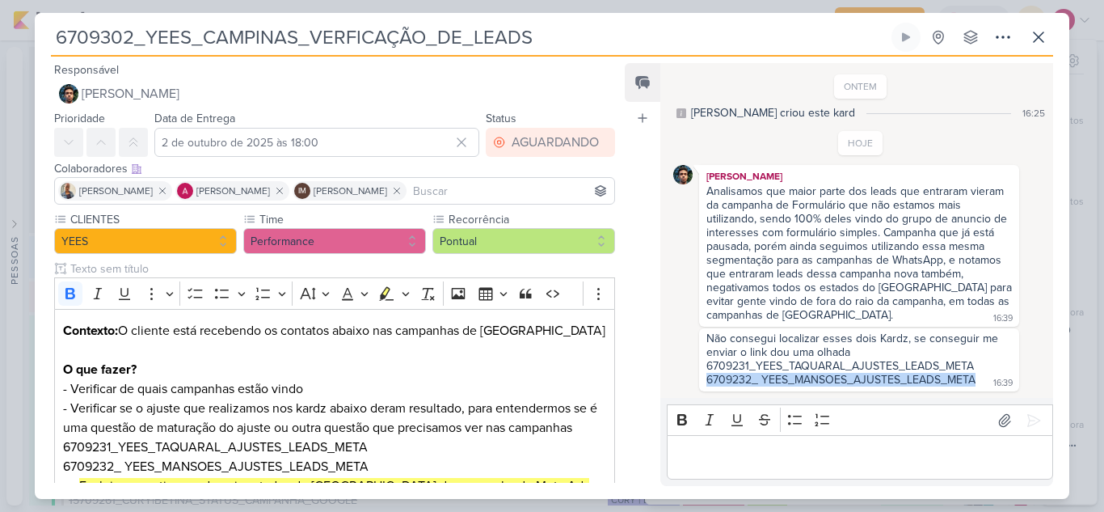
copy div "6709232_ YEES_MANSOES_AJUSTES_LEADS_META"
click at [1031, 44] on icon at bounding box center [1038, 36] width 19 height 19
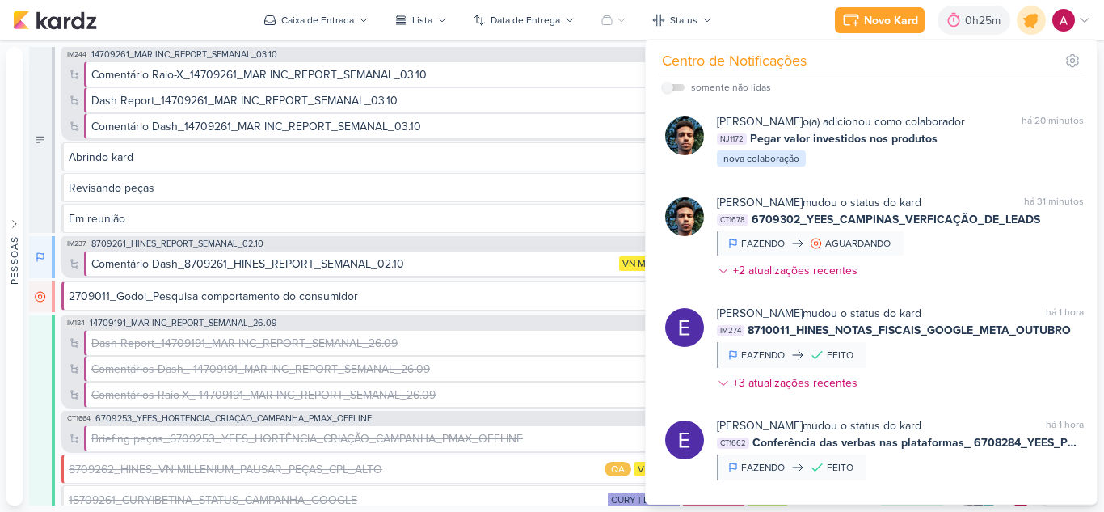
click at [1030, 29] on icon at bounding box center [1031, 19] width 27 height 27
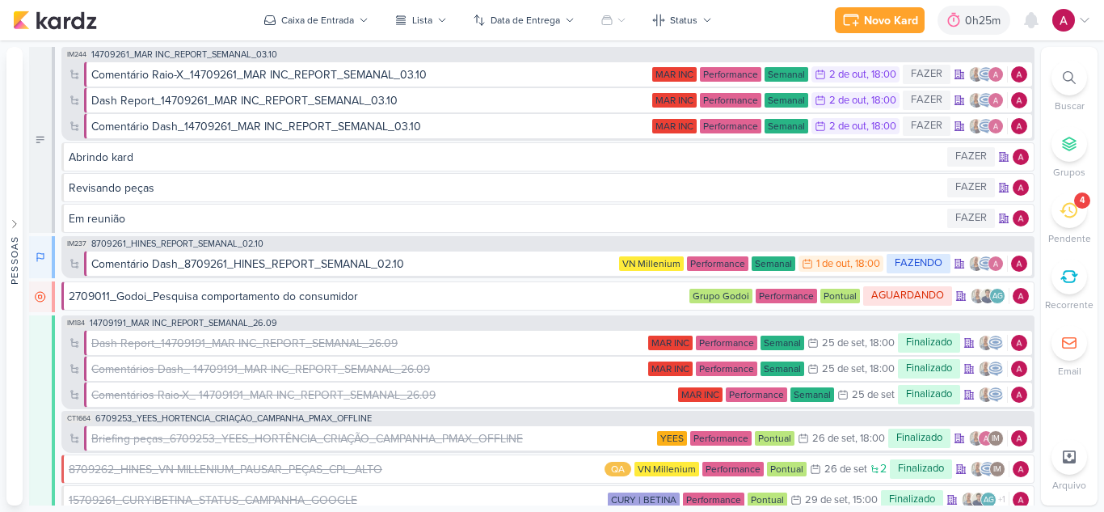
click at [1068, 77] on icon at bounding box center [1069, 77] width 13 height 13
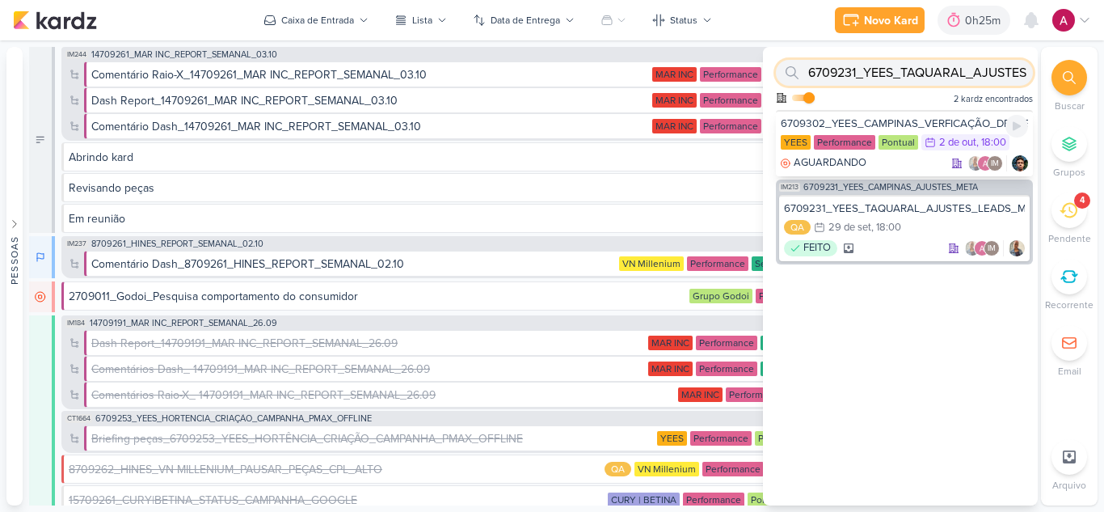
paste input "2_ YEES_MANSOES"
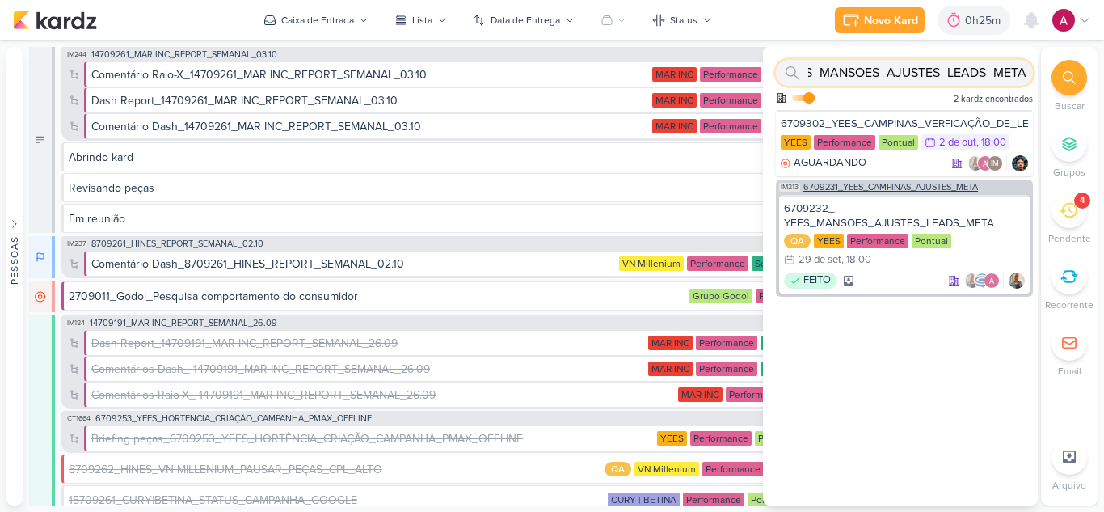
type input "6709232_ YEES_MANSOES_AJUSTES_LEADS_META"
click at [896, 188] on span "6709231_YEES_CAMPINAS_AJUSTES_META" at bounding box center [890, 187] width 175 height 9
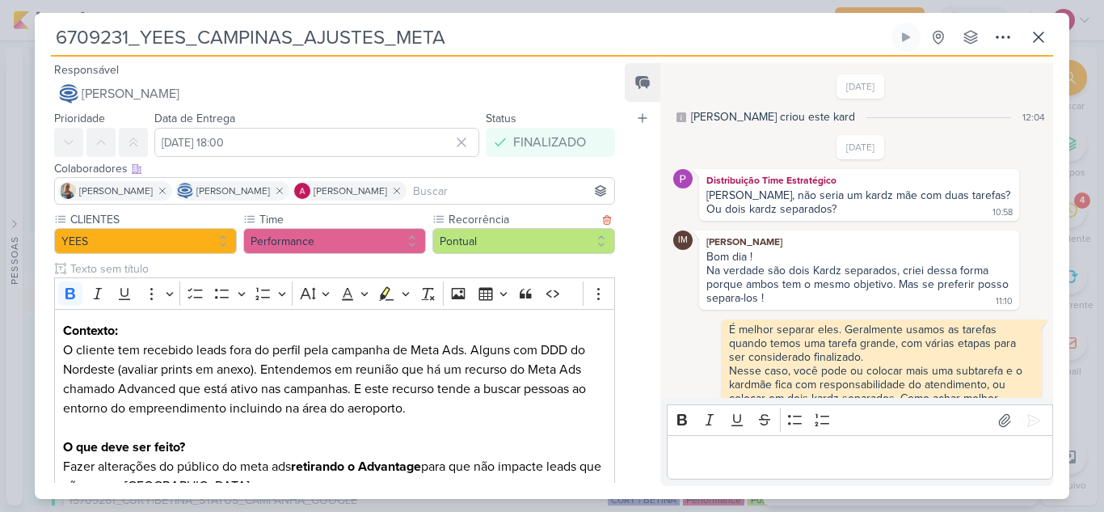
scroll to position [327, 0]
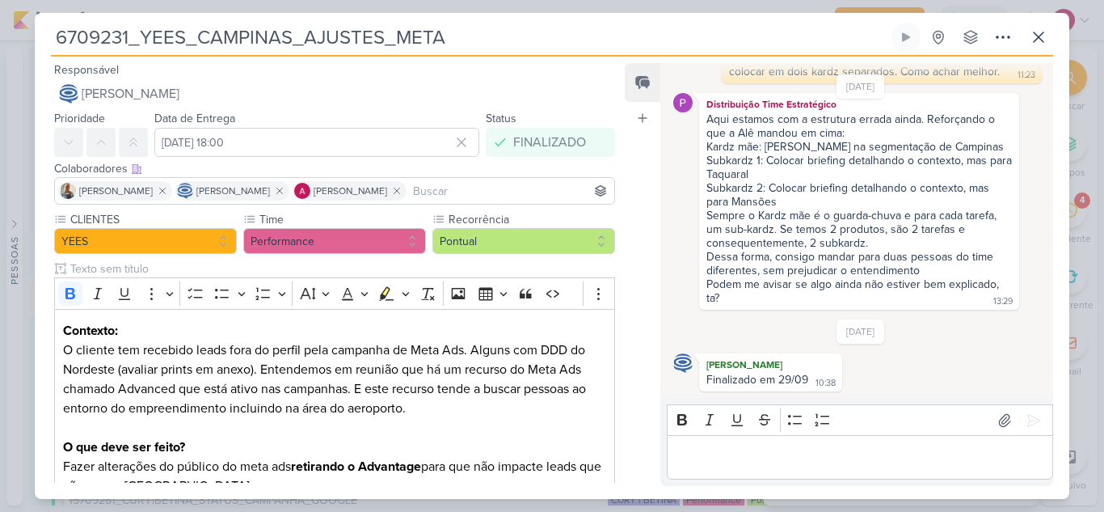
click at [483, 194] on input at bounding box center [510, 190] width 201 height 19
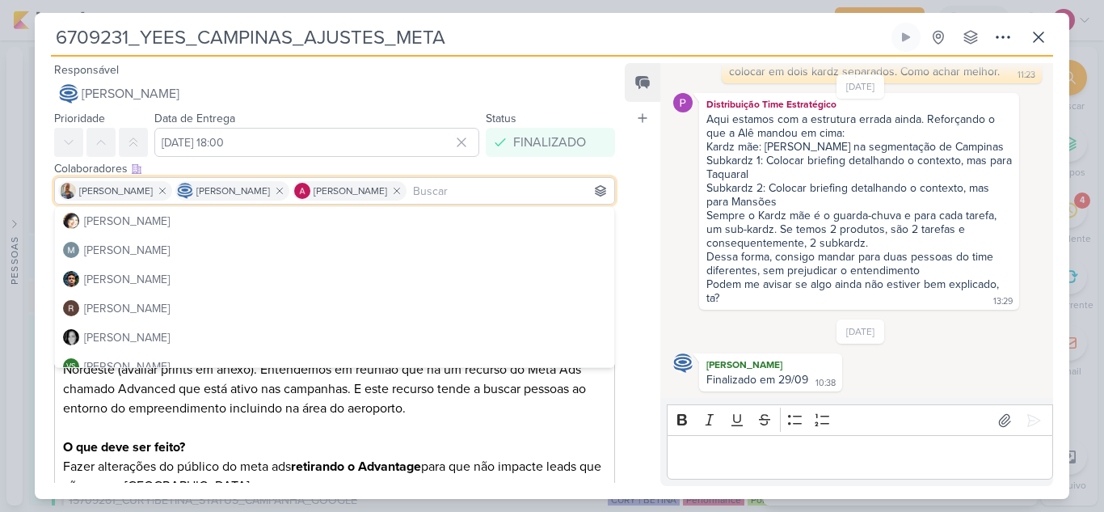
scroll to position [364, 0]
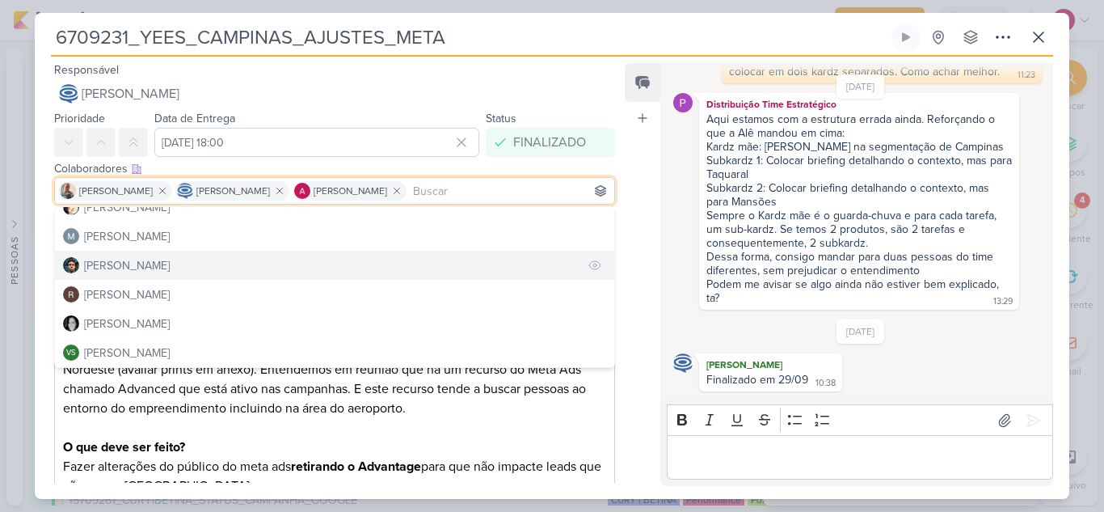
click at [154, 269] on button "[PERSON_NAME]" at bounding box center [334, 265] width 559 height 29
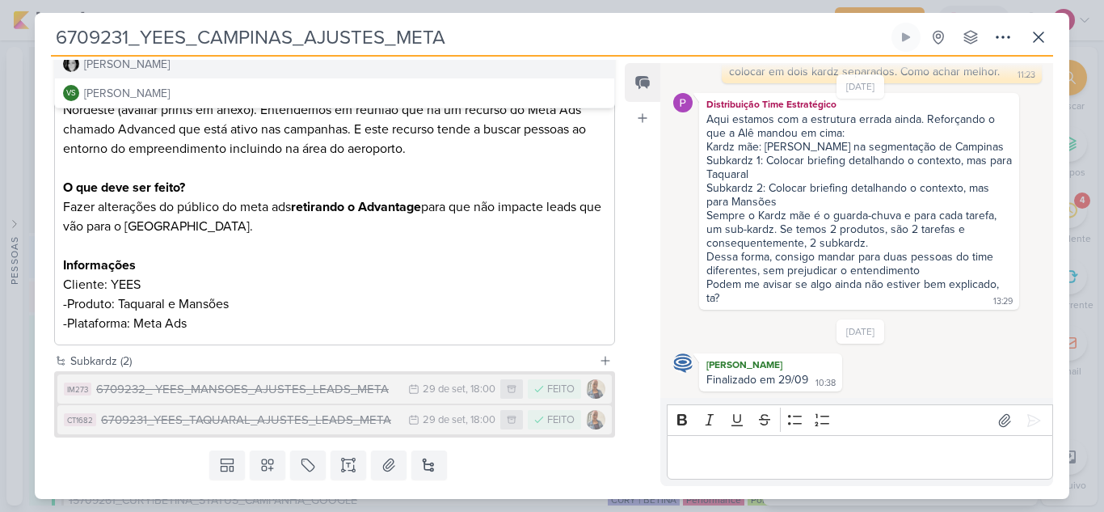
scroll to position [304, 0]
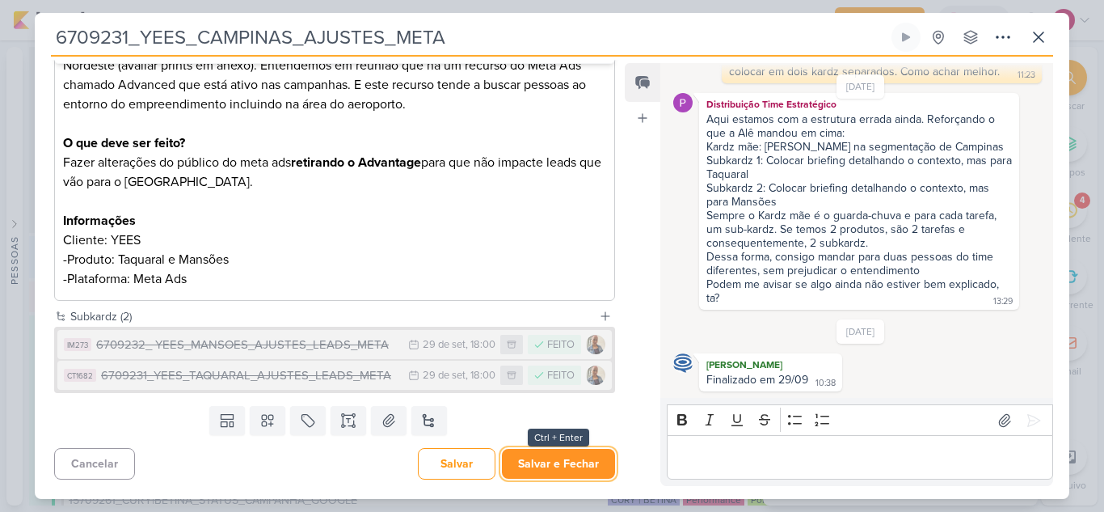
click at [564, 466] on button "Salvar e Fechar" at bounding box center [558, 464] width 113 height 30
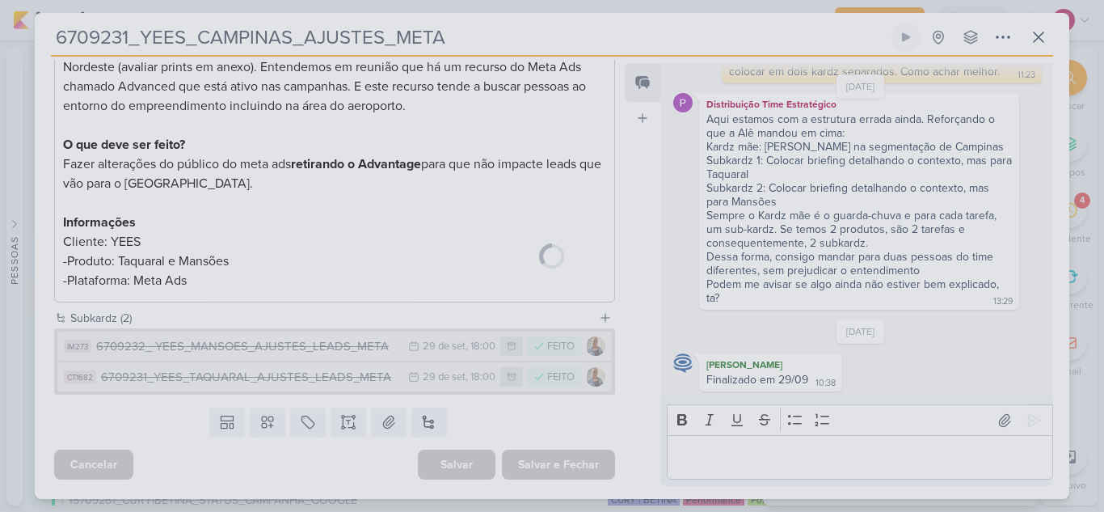
scroll to position [302, 0]
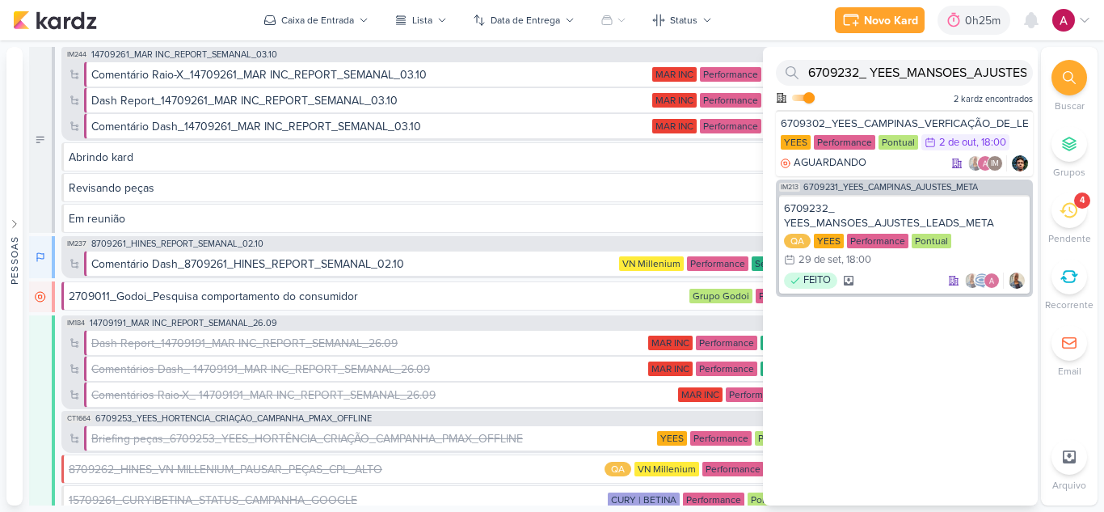
click at [1068, 65] on div at bounding box center [1070, 78] width 36 height 36
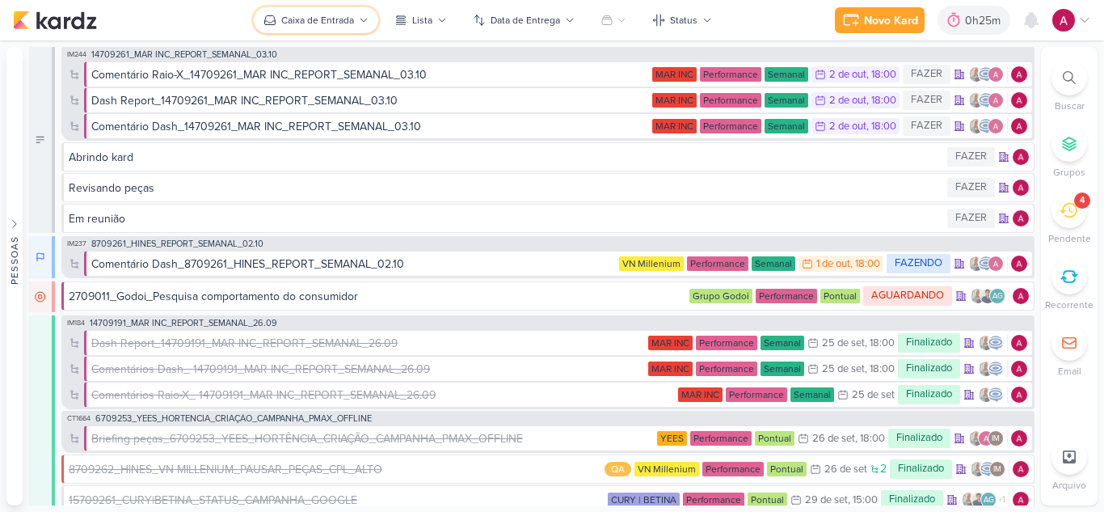
click at [340, 23] on div "Caixa de Entrada" at bounding box center [317, 20] width 73 height 15
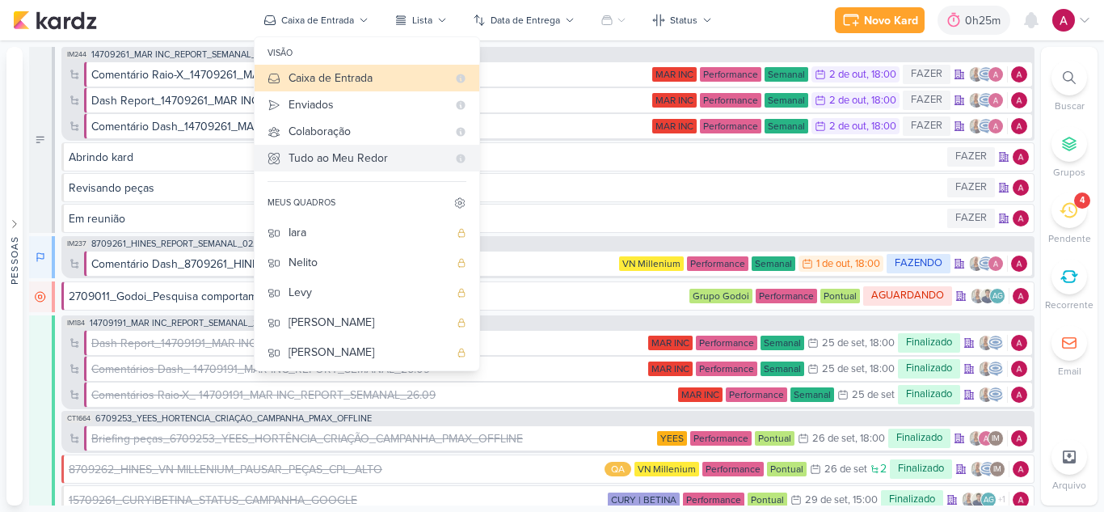
click at [382, 158] on div "Tudo ao Meu Redor" at bounding box center [368, 158] width 158 height 17
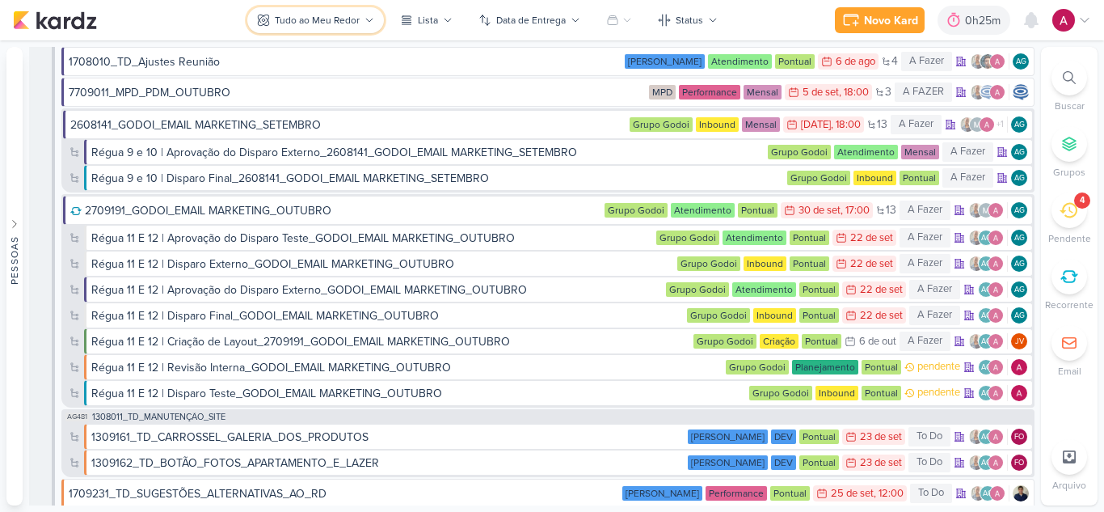
click at [348, 32] on button "Tudo ao Meu Redor" at bounding box center [315, 20] width 137 height 26
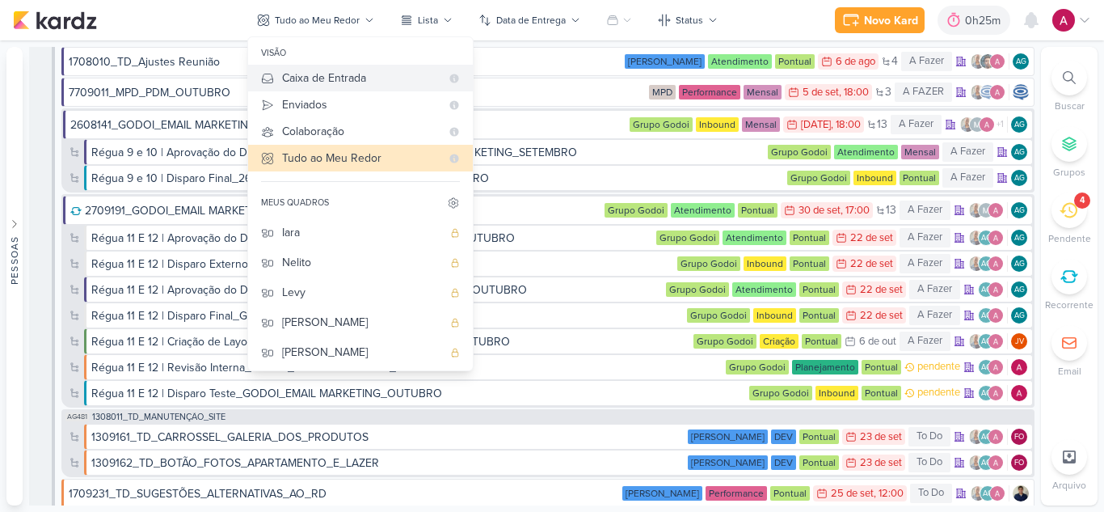
click at [390, 70] on div "Caixa de Entrada" at bounding box center [361, 78] width 158 height 17
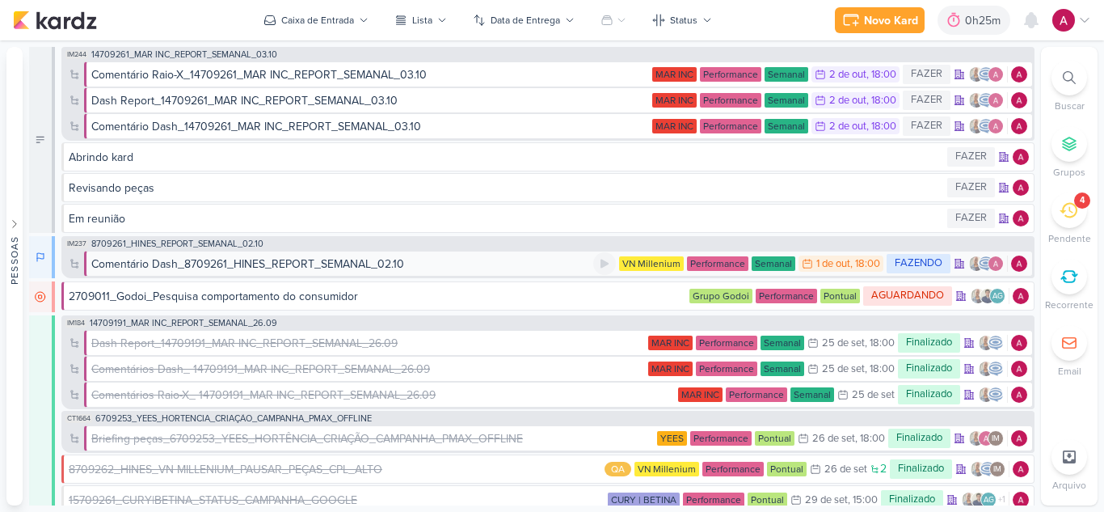
click at [272, 260] on div "Comentário Dash_8709261_HINES_REPORT_SEMANAL_02.10" at bounding box center [247, 263] width 313 height 17
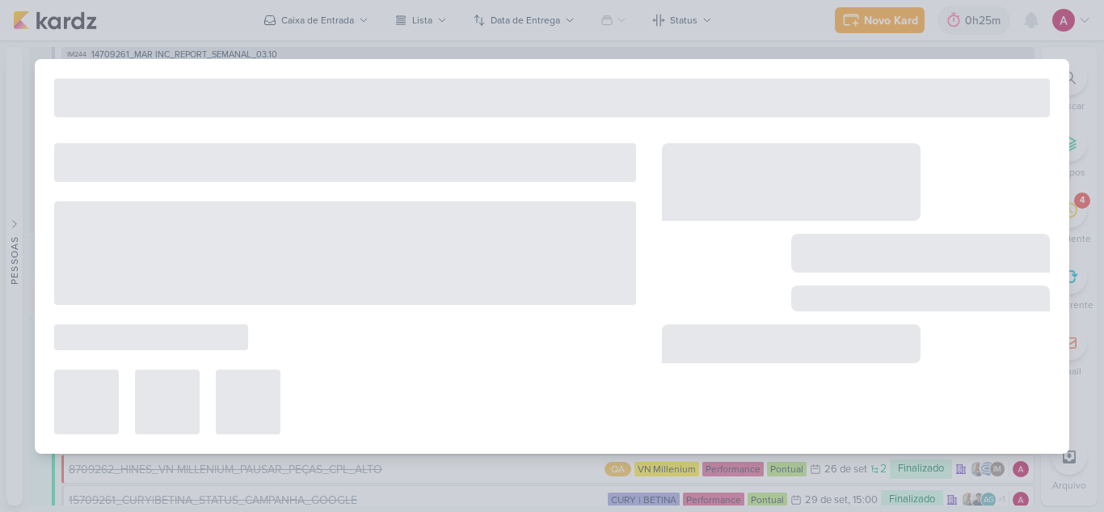
type input "Comentário Dash_8709261_HINES_REPORT_SEMANAL_02.10"
type input "1 de outubro de 2025 às 18:00"
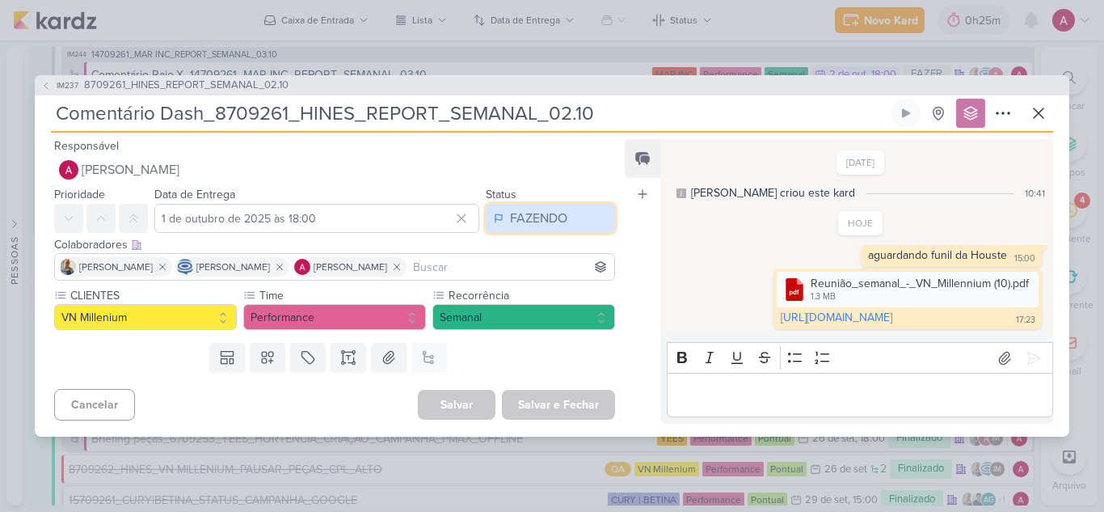
click at [522, 215] on div "FAZENDO" at bounding box center [538, 218] width 57 height 19
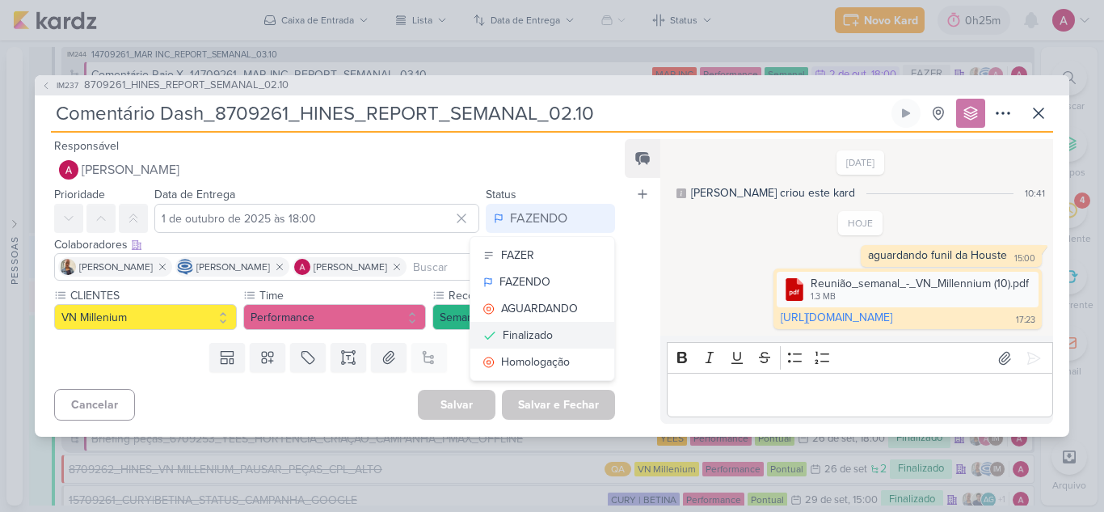
click at [516, 327] on div "Finalizado" at bounding box center [528, 335] width 50 height 17
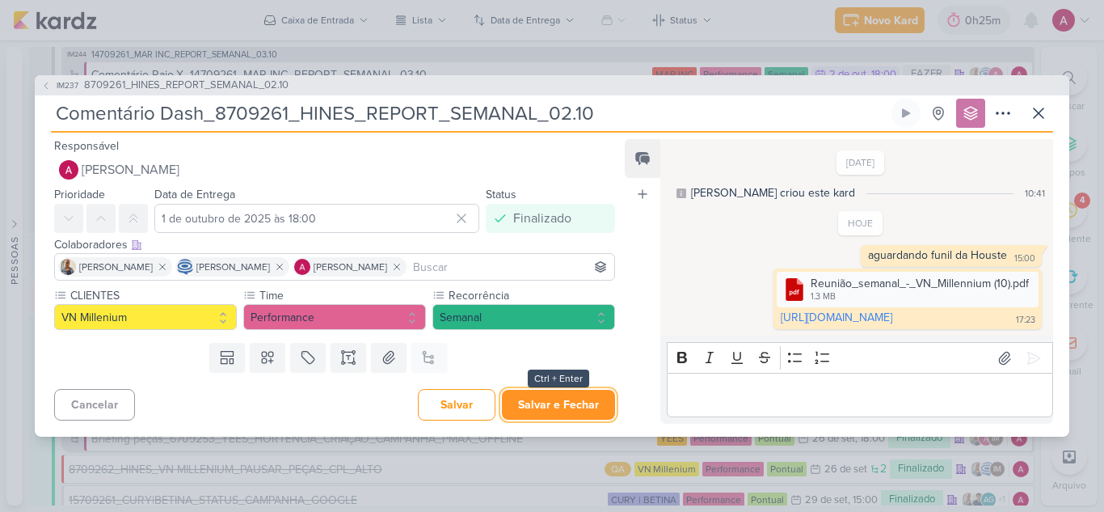
click at [558, 407] on button "Salvar e Fechar" at bounding box center [558, 405] width 113 height 30
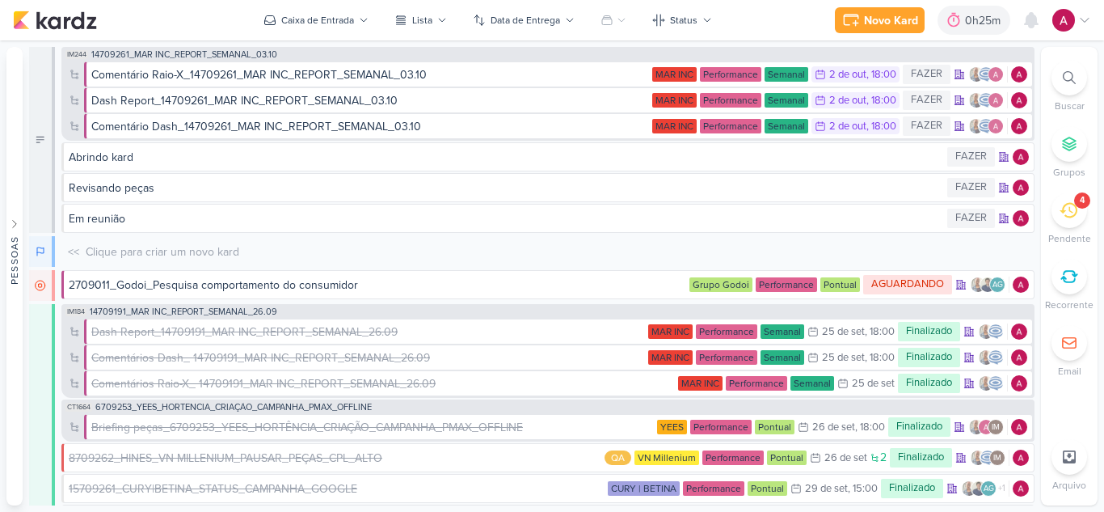
click at [1061, 217] on icon at bounding box center [1069, 210] width 18 height 18
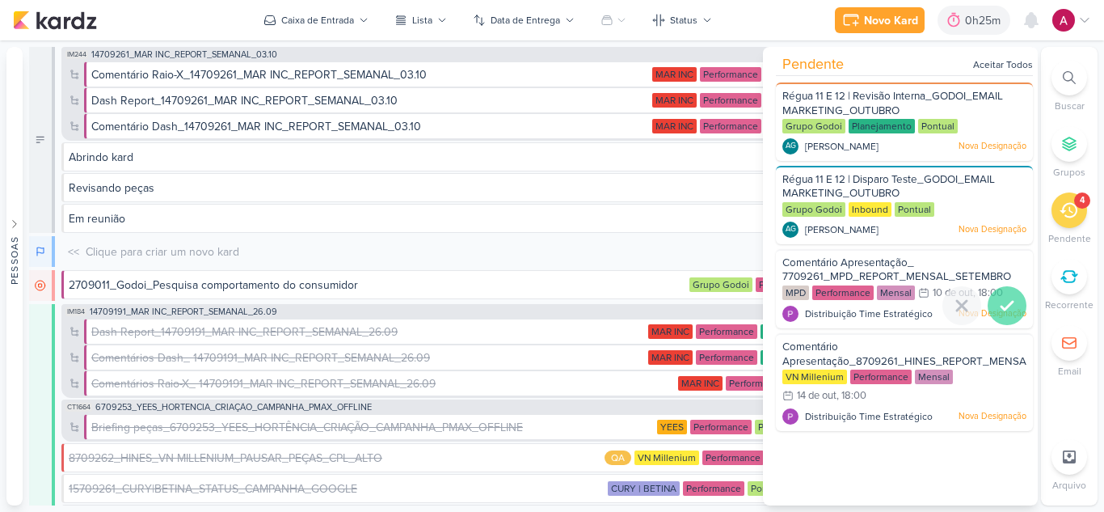
click at [1001, 306] on icon at bounding box center [1006, 305] width 19 height 19
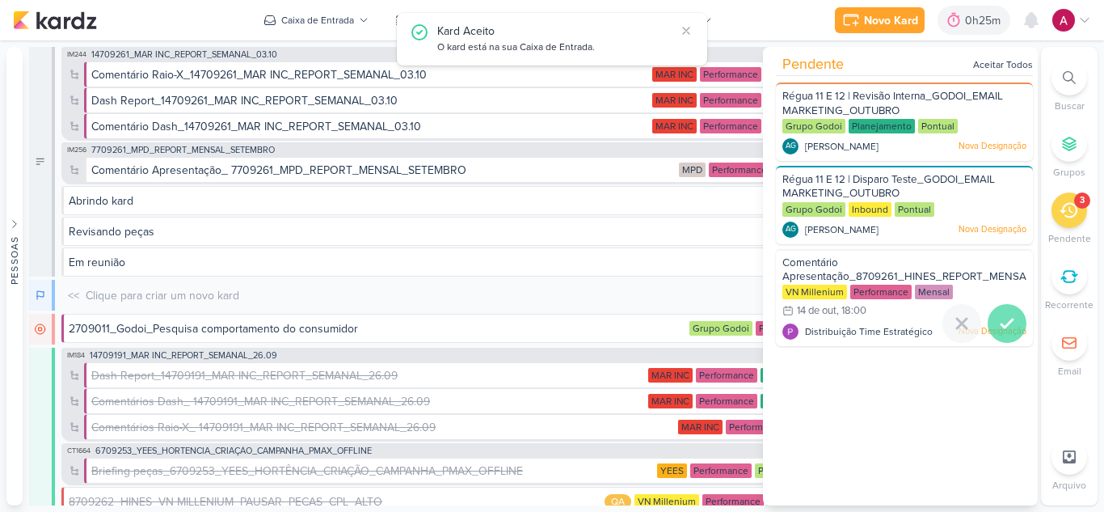
click at [1005, 320] on icon at bounding box center [1007, 323] width 11 height 8
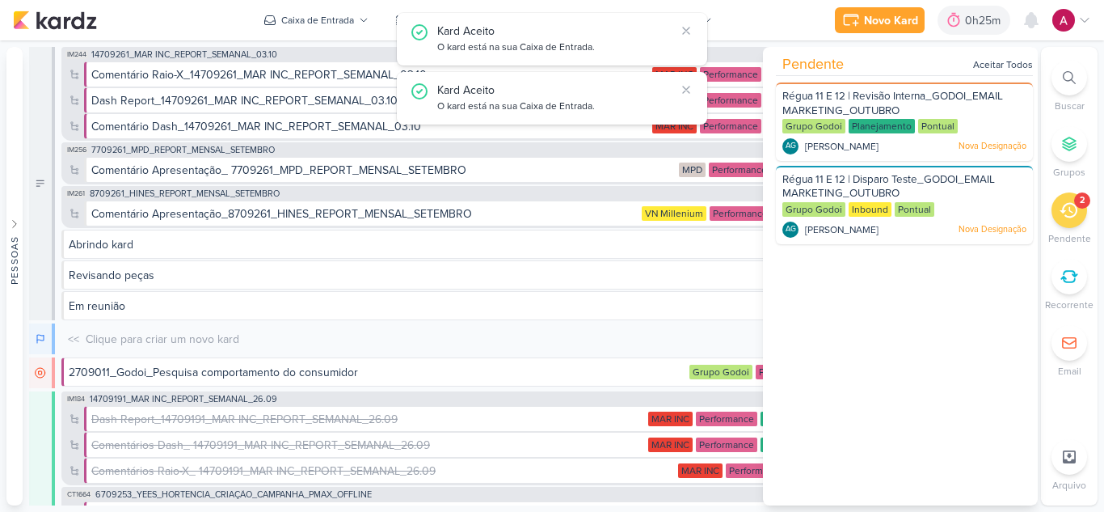
click at [1066, 224] on div "2" at bounding box center [1070, 210] width 36 height 36
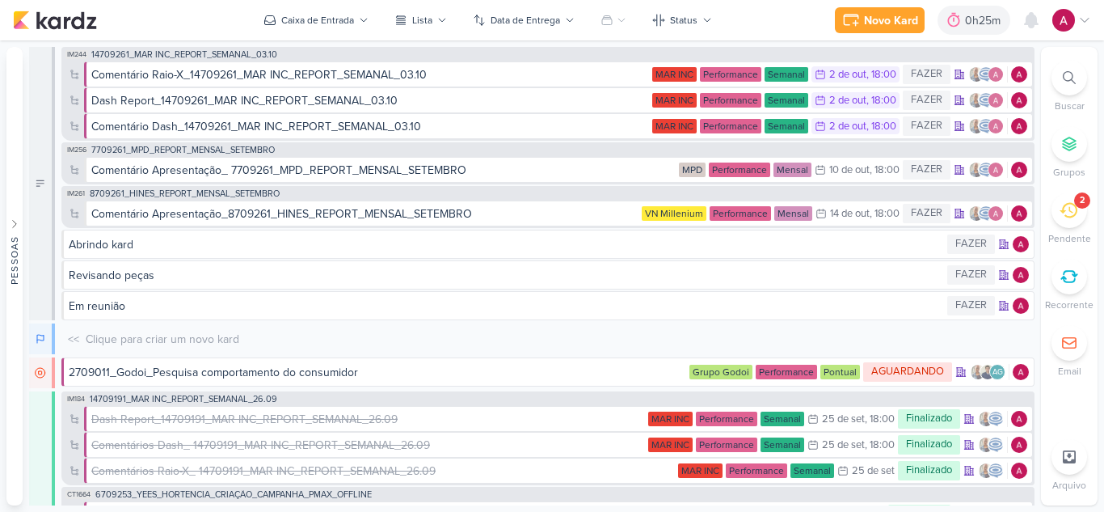
click at [1068, 217] on icon at bounding box center [1069, 210] width 18 height 15
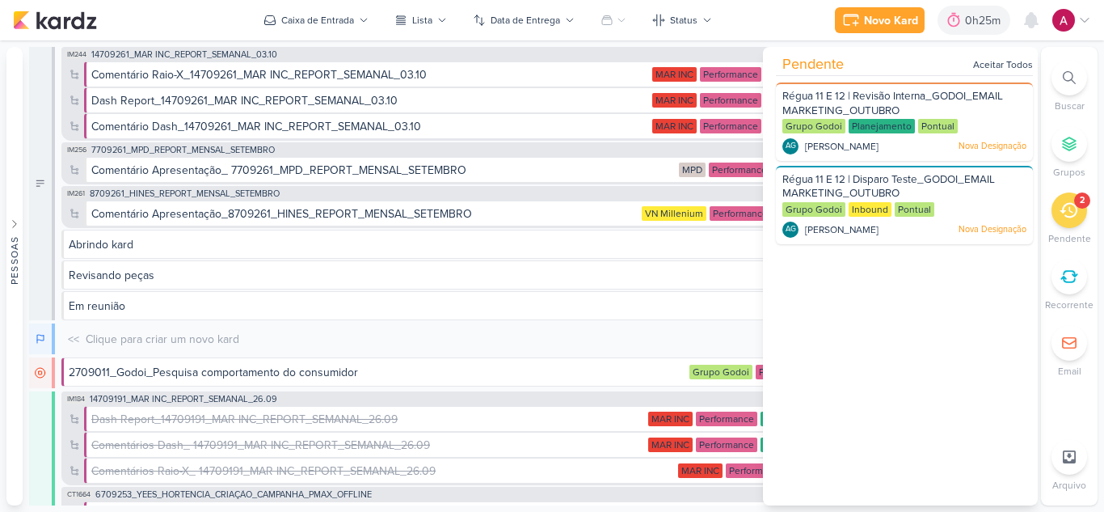
click at [1068, 217] on icon at bounding box center [1069, 210] width 18 height 15
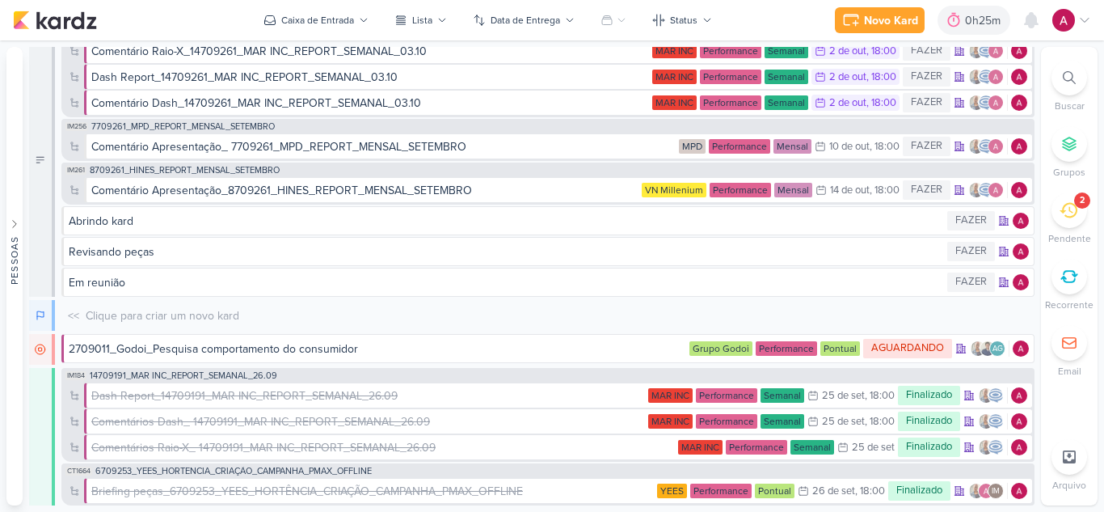
scroll to position [0, 0]
